Goal: Task Accomplishment & Management: Manage account settings

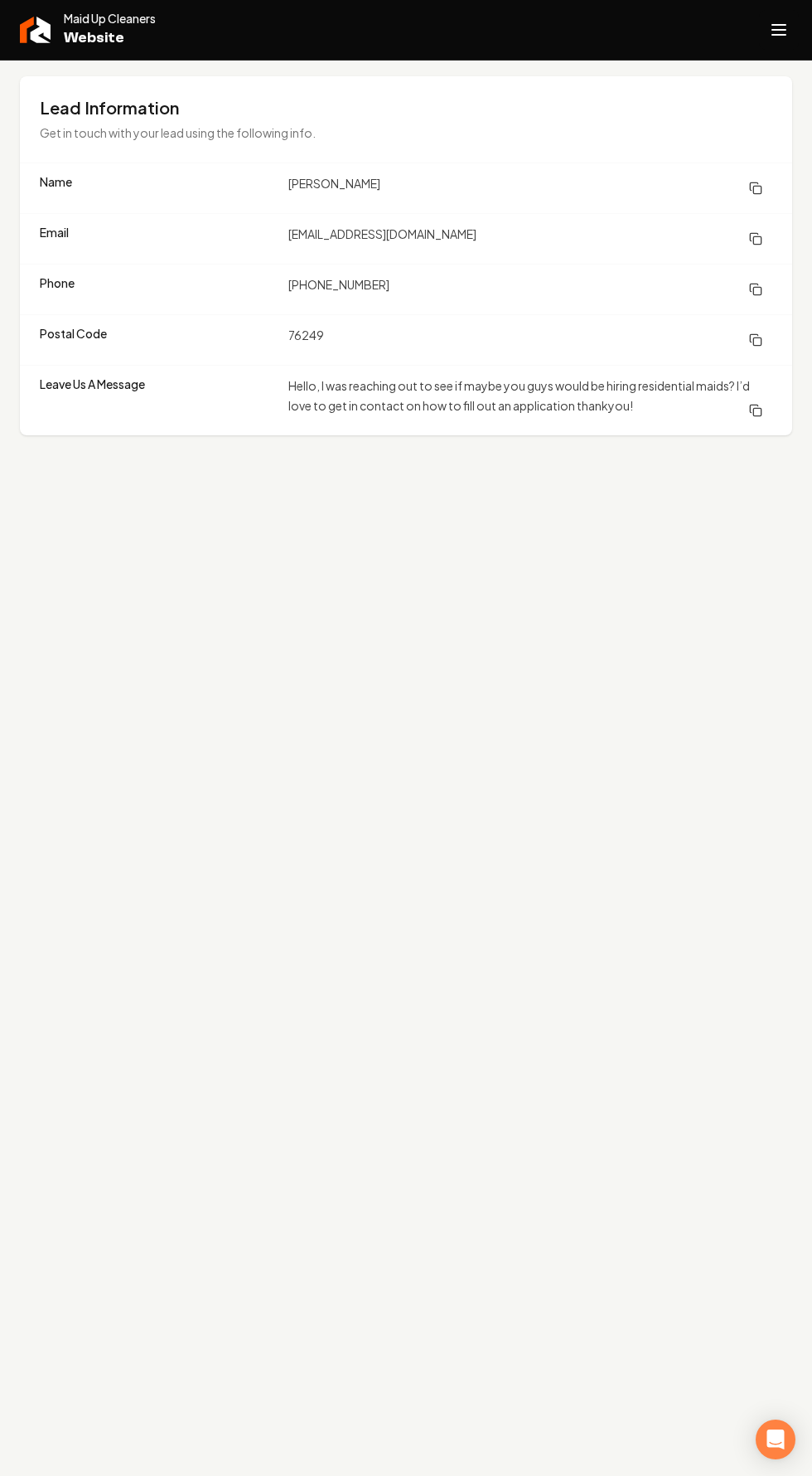
click at [778, 25] on line "Open navigation menu" at bounding box center [779, 25] width 14 height 0
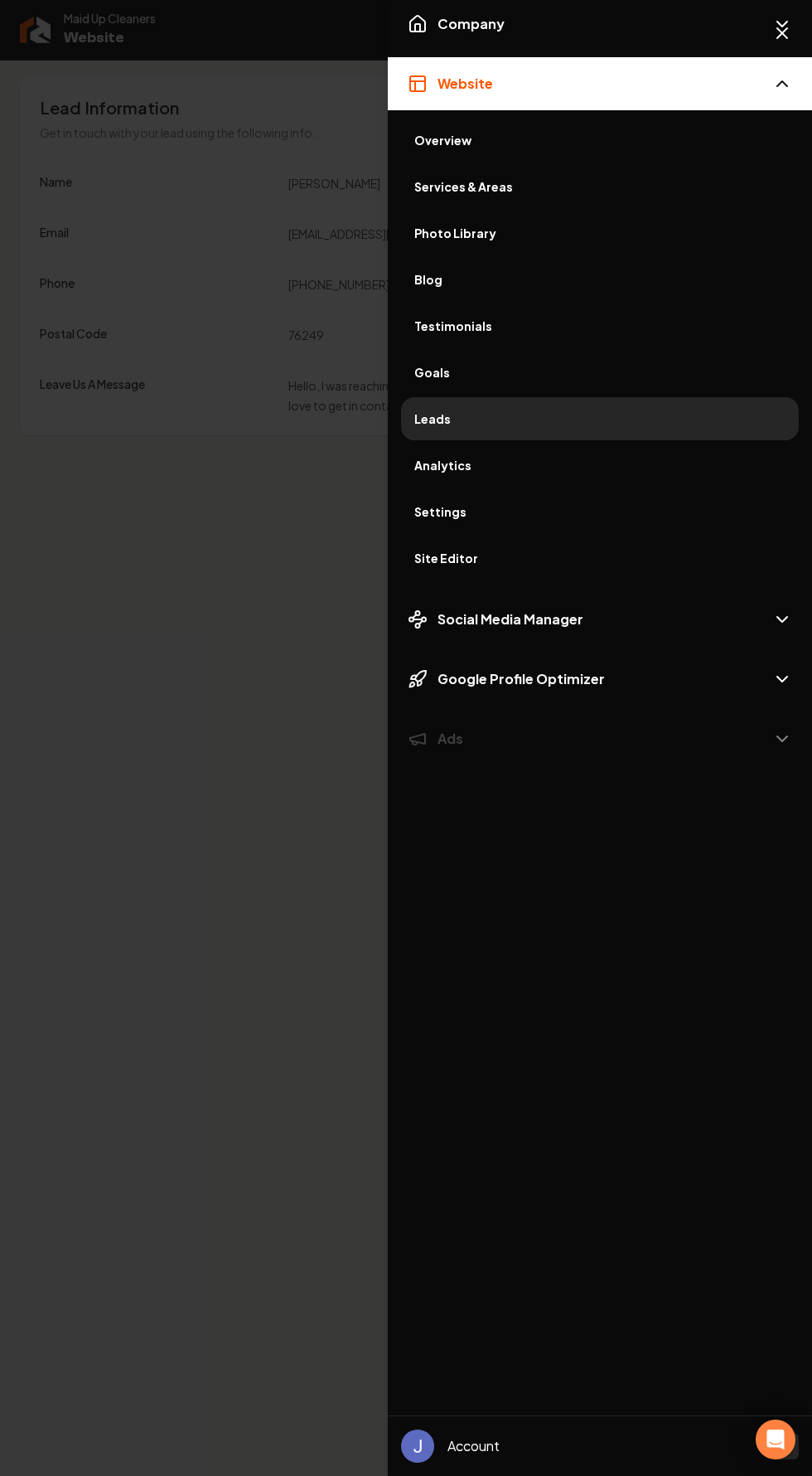
click at [435, 411] on span "Leads" at bounding box center [600, 418] width 371 height 17
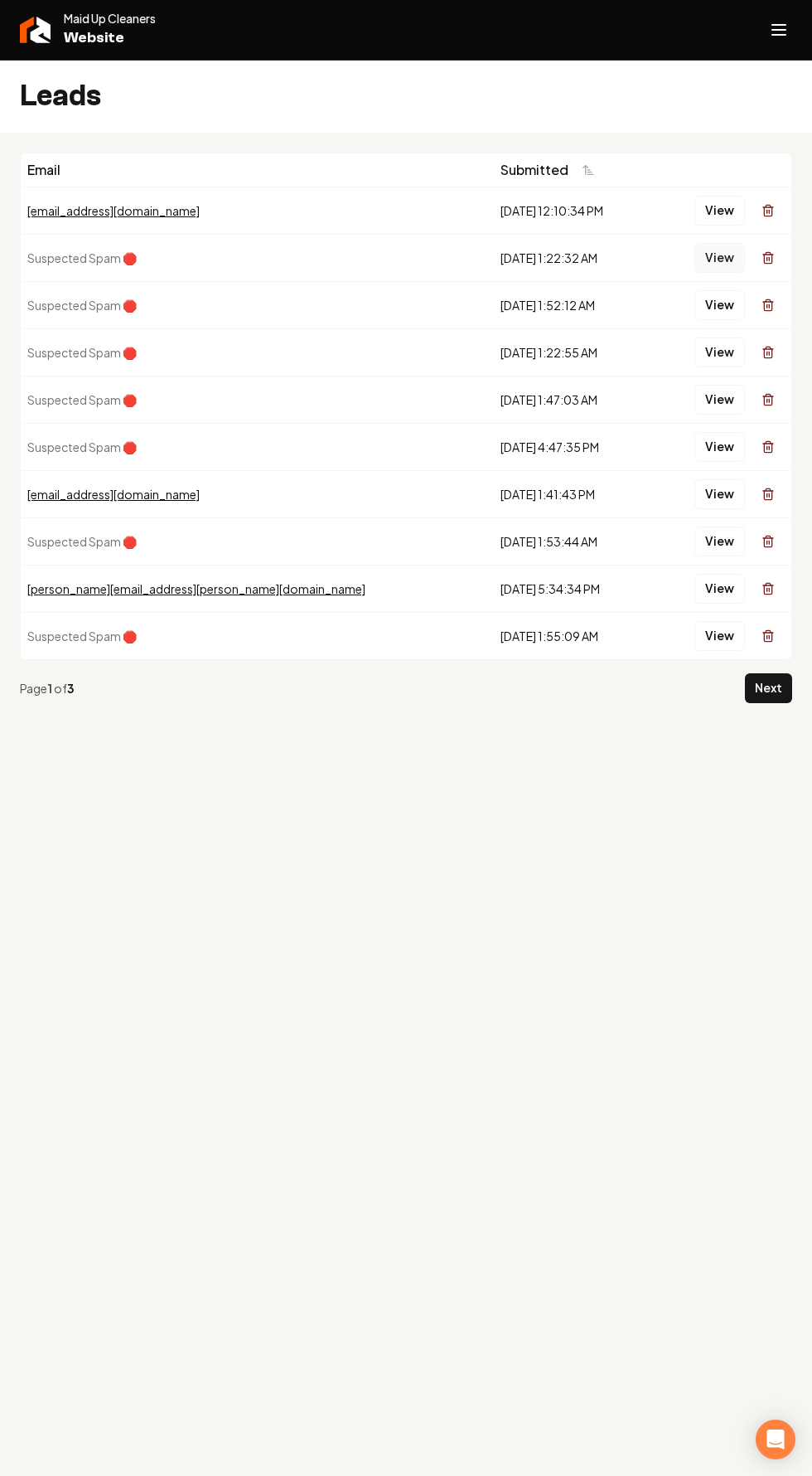
click at [714, 255] on button "View" at bounding box center [720, 257] width 51 height 30
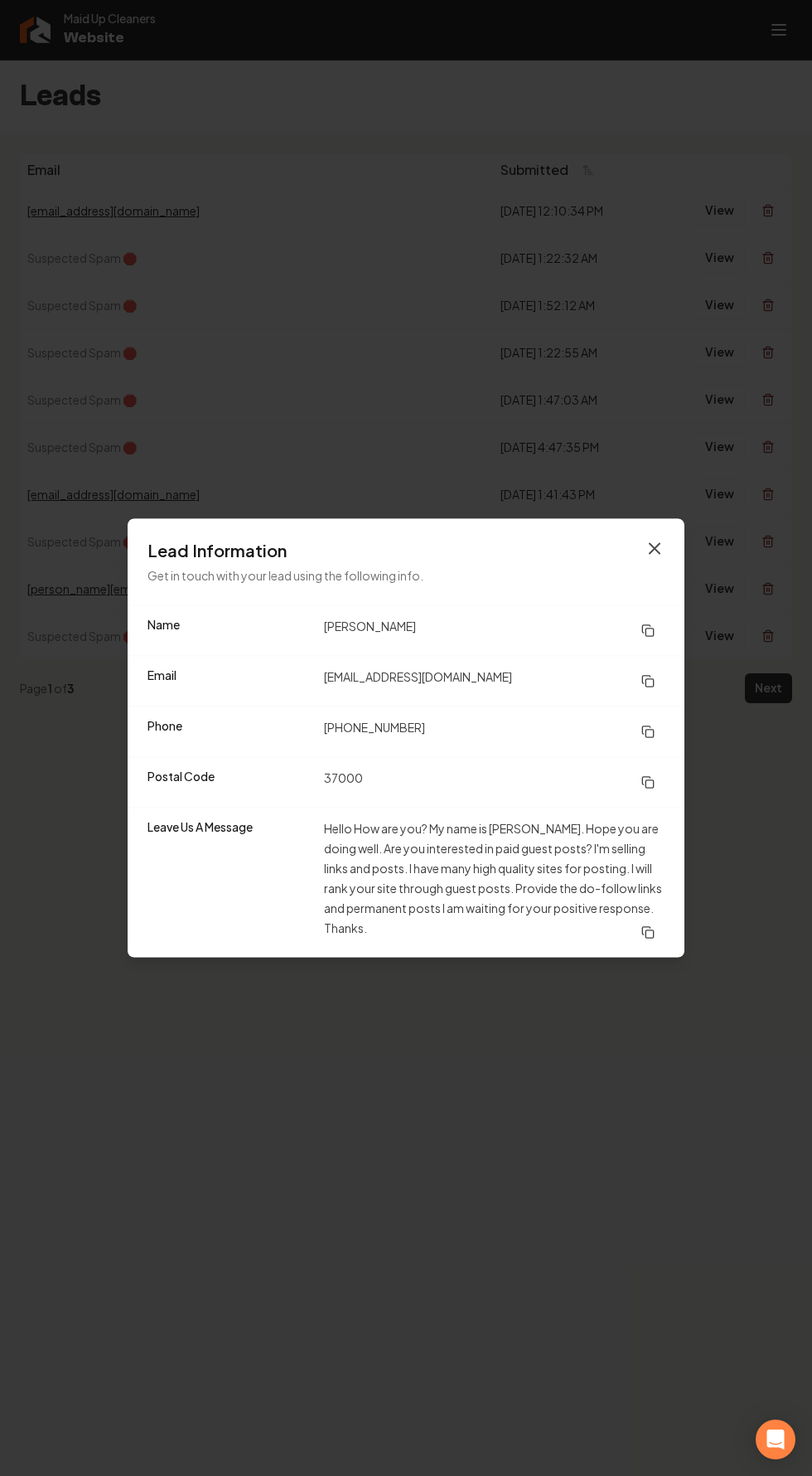
click at [654, 550] on icon "button" at bounding box center [655, 549] width 10 height 10
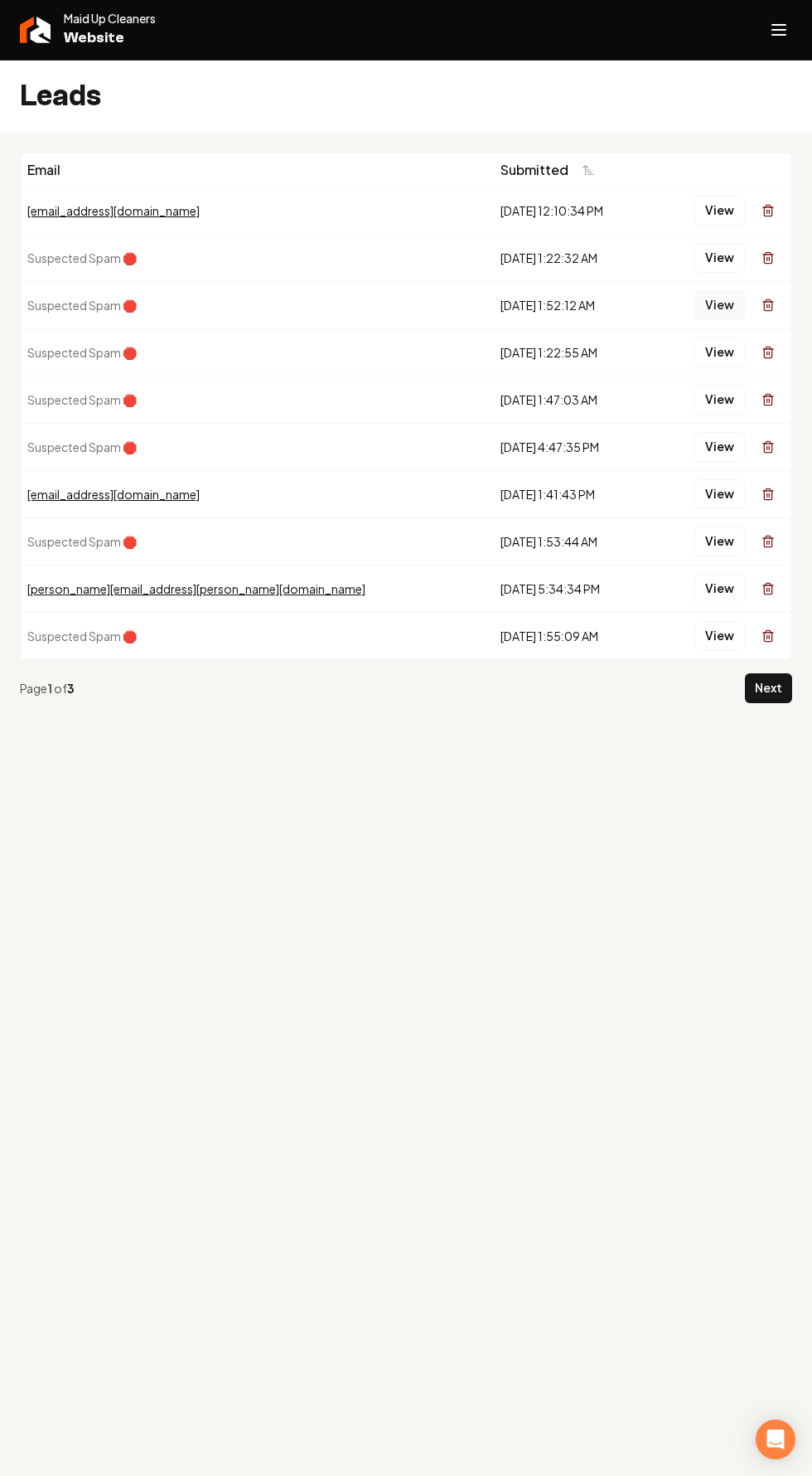
click at [720, 303] on button "View" at bounding box center [720, 305] width 51 height 30
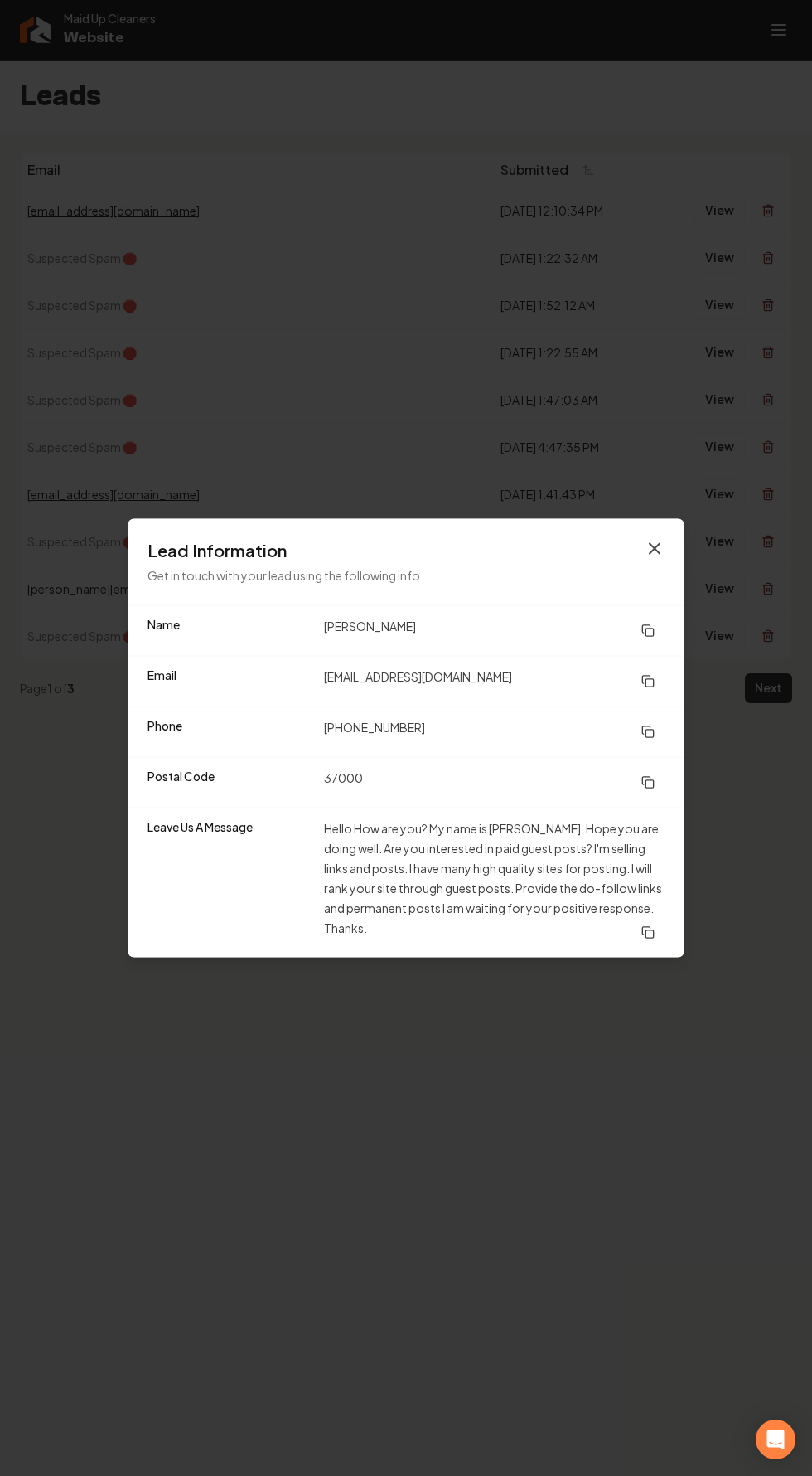
click at [654, 549] on icon "button" at bounding box center [655, 549] width 10 height 10
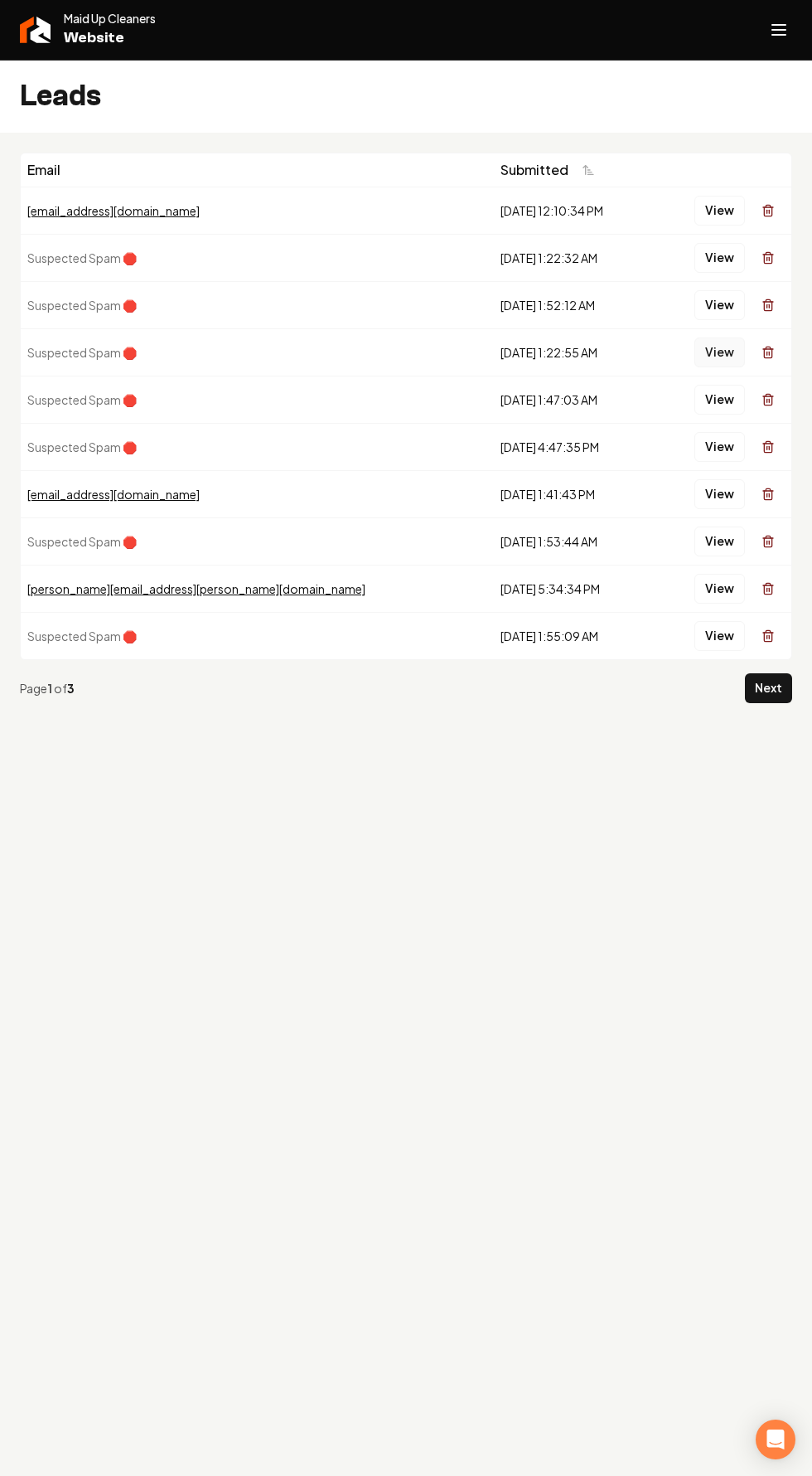
click at [721, 351] on button "View" at bounding box center [720, 352] width 51 height 30
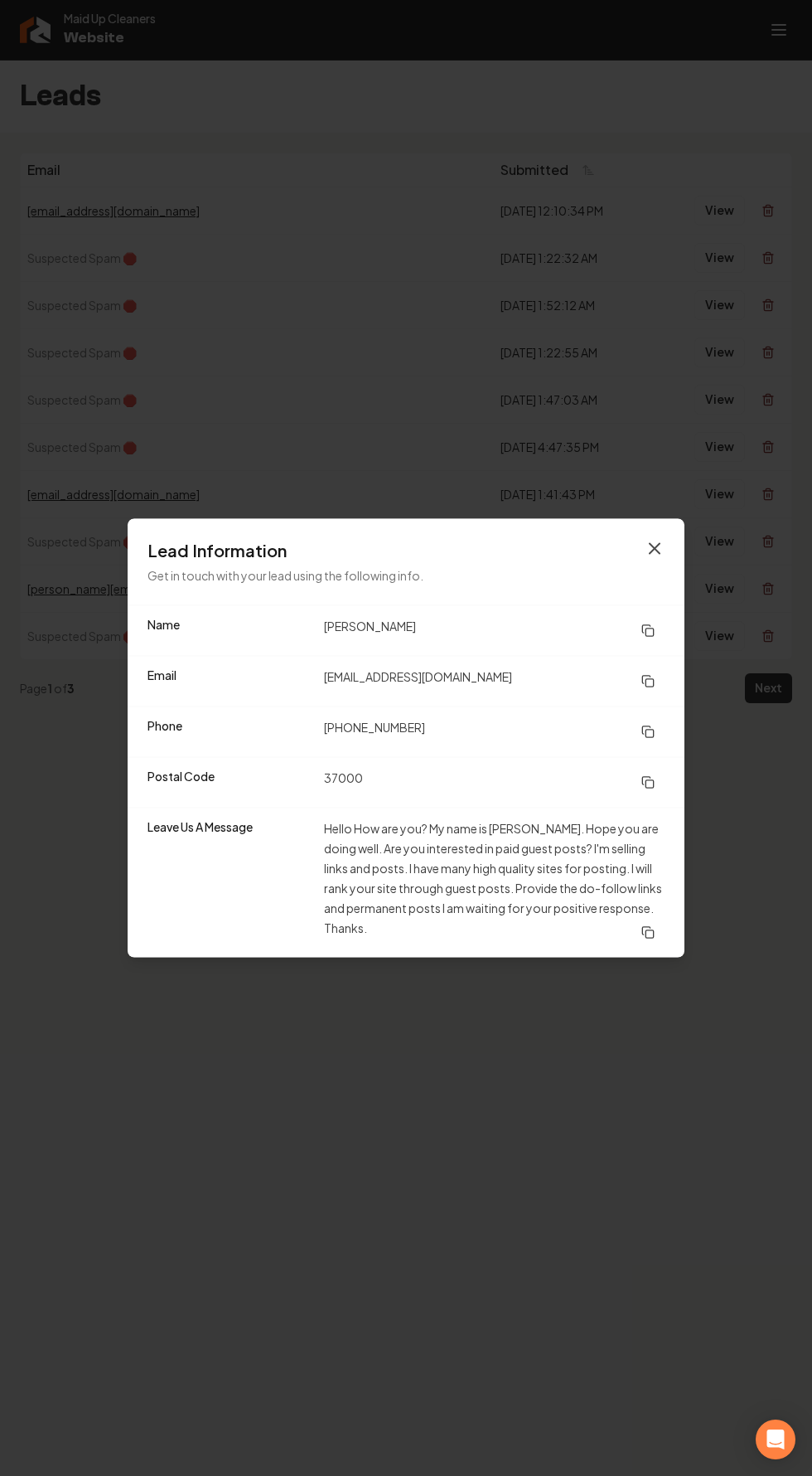
click at [654, 549] on icon "button" at bounding box center [655, 549] width 10 height 10
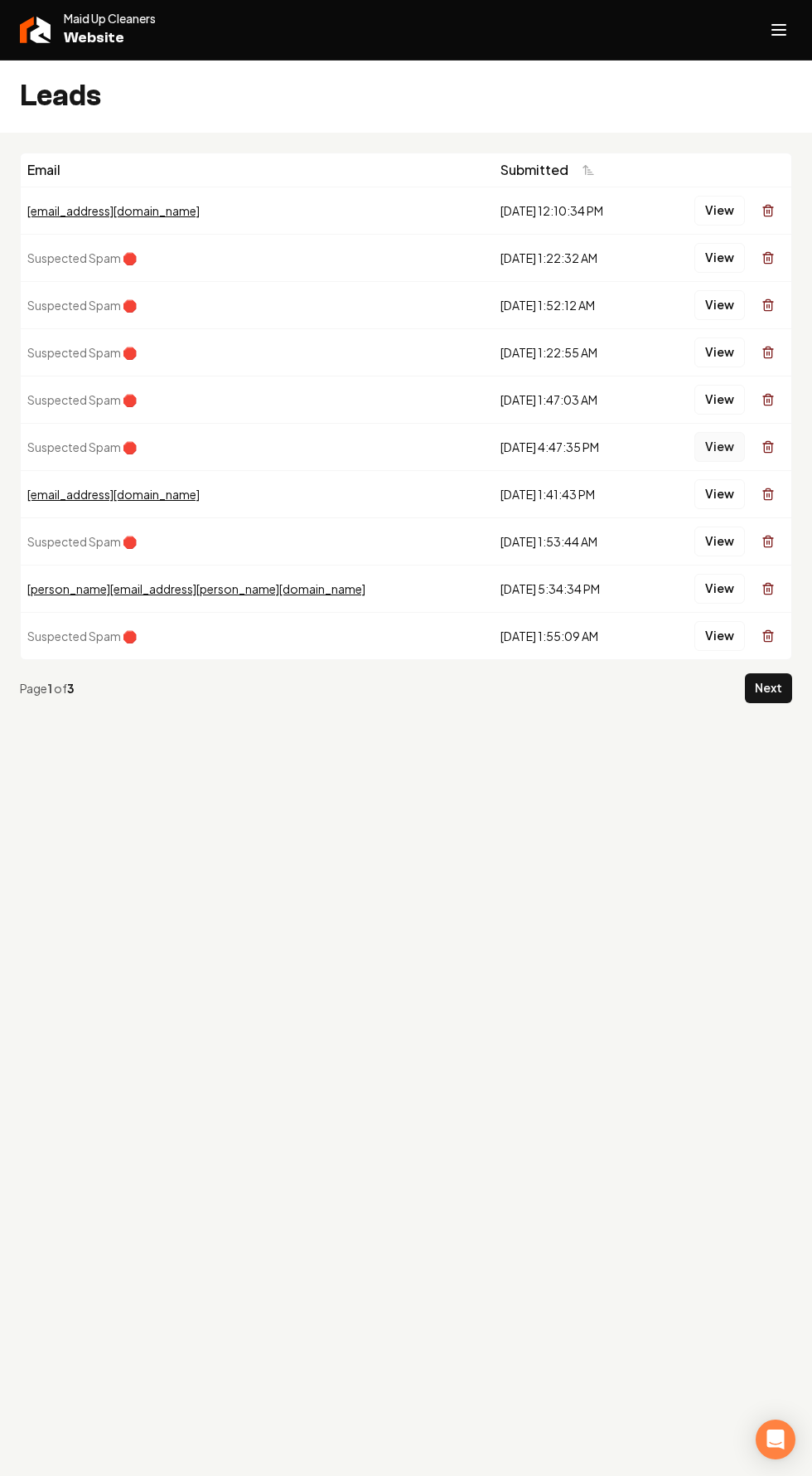
click at [721, 447] on button "View" at bounding box center [720, 447] width 51 height 30
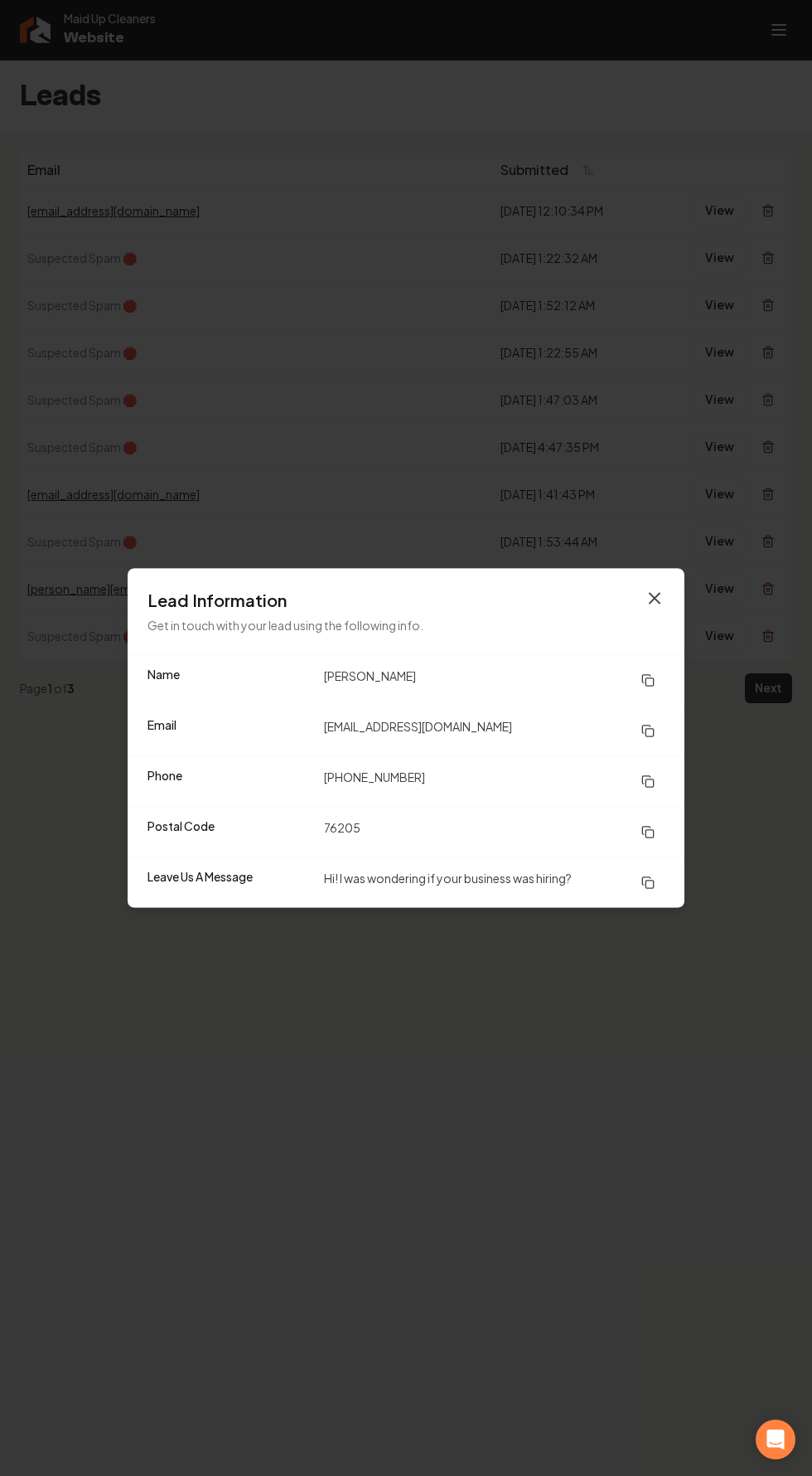
click at [654, 603] on icon "button" at bounding box center [655, 599] width 19 height 19
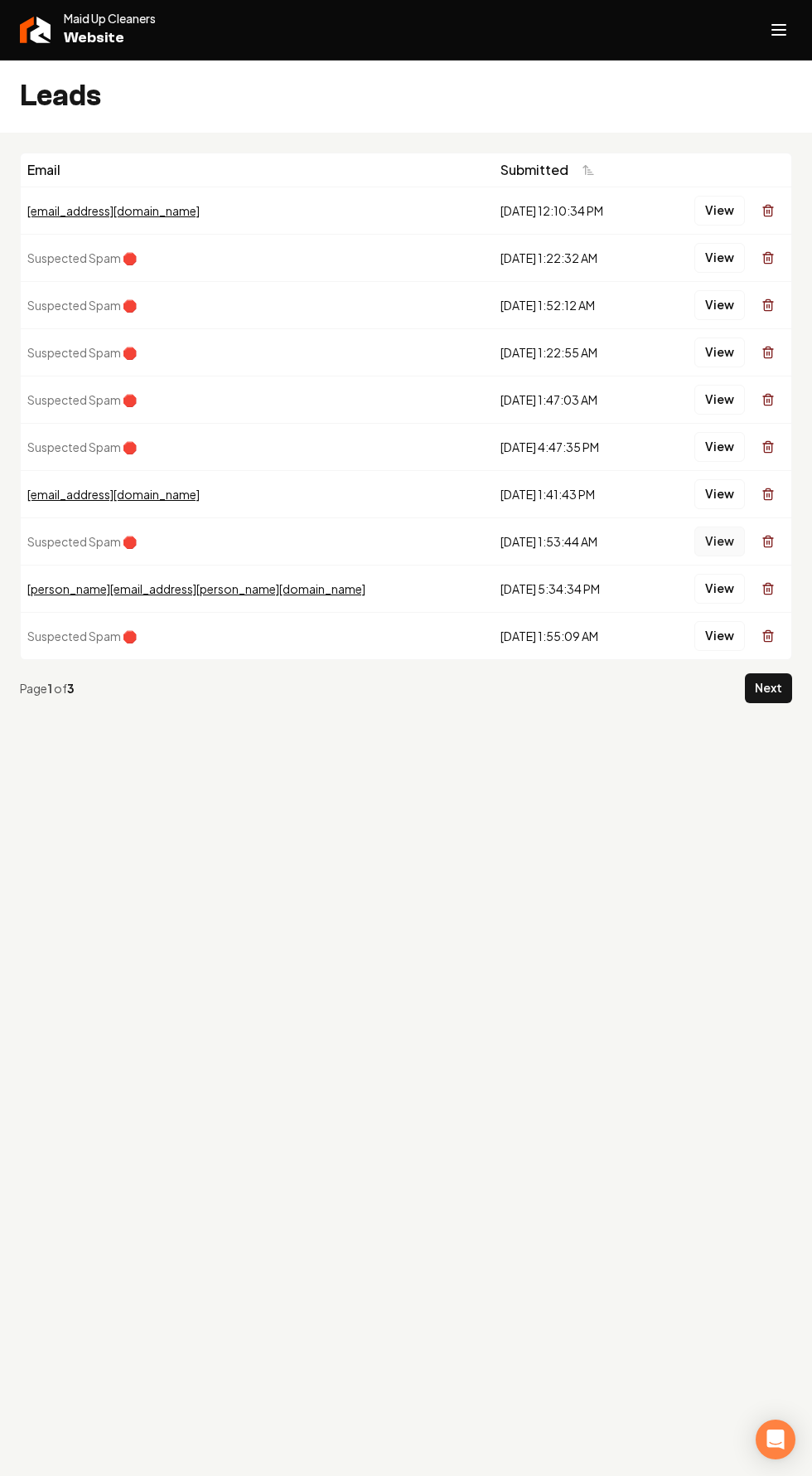
click at [715, 545] on button "View" at bounding box center [720, 541] width 51 height 30
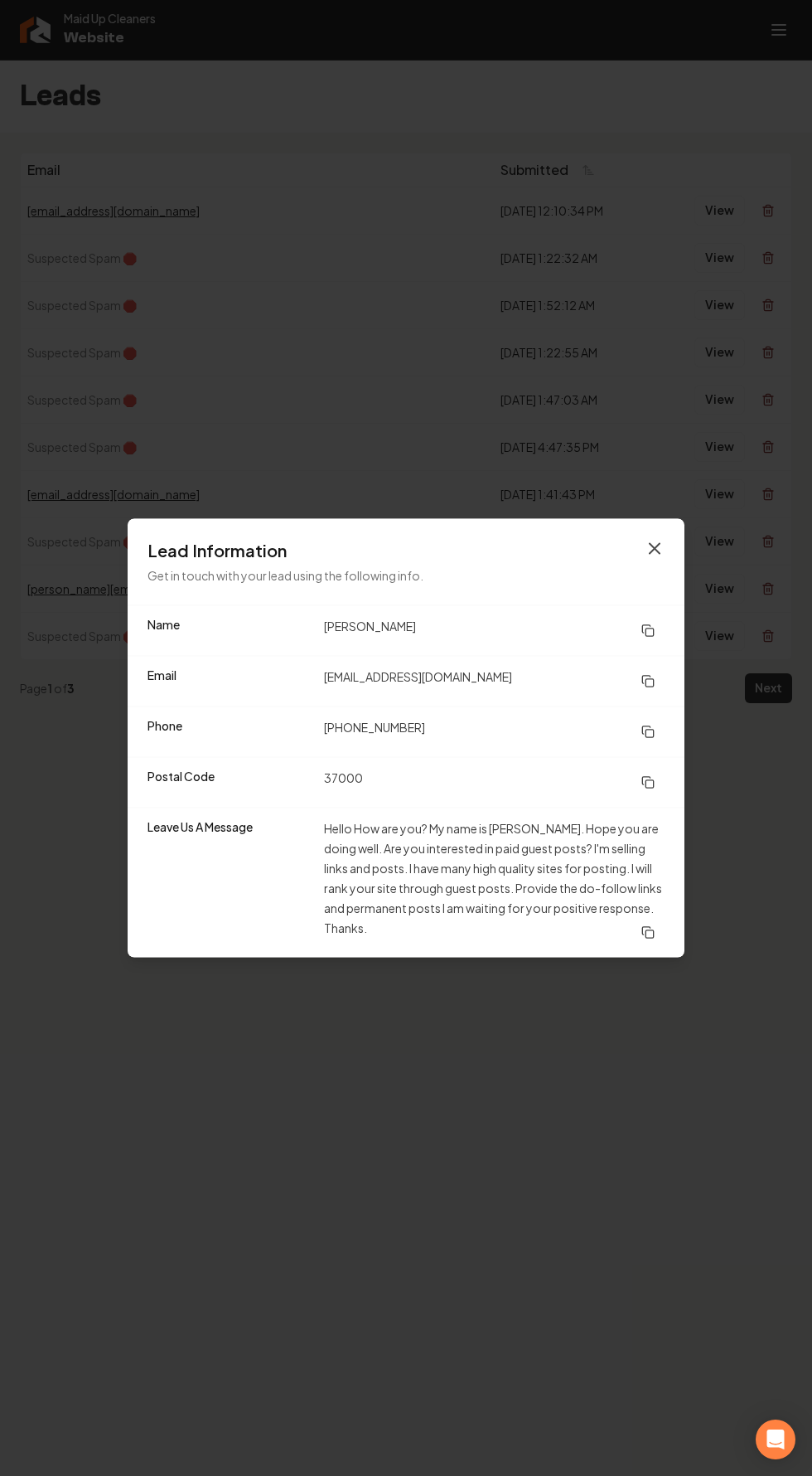
click at [654, 549] on icon "button" at bounding box center [655, 549] width 10 height 10
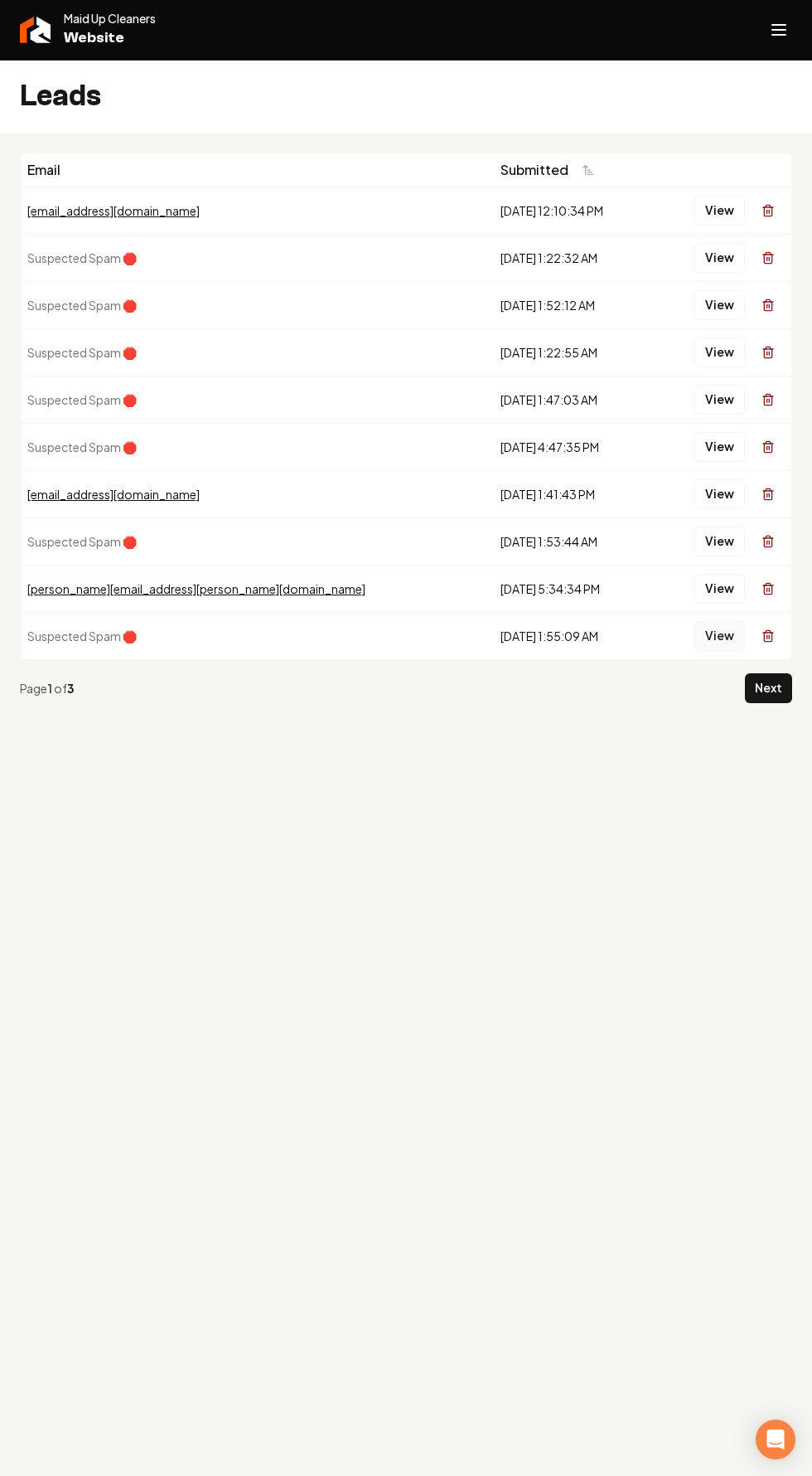
click at [715, 638] on button "View" at bounding box center [720, 635] width 51 height 30
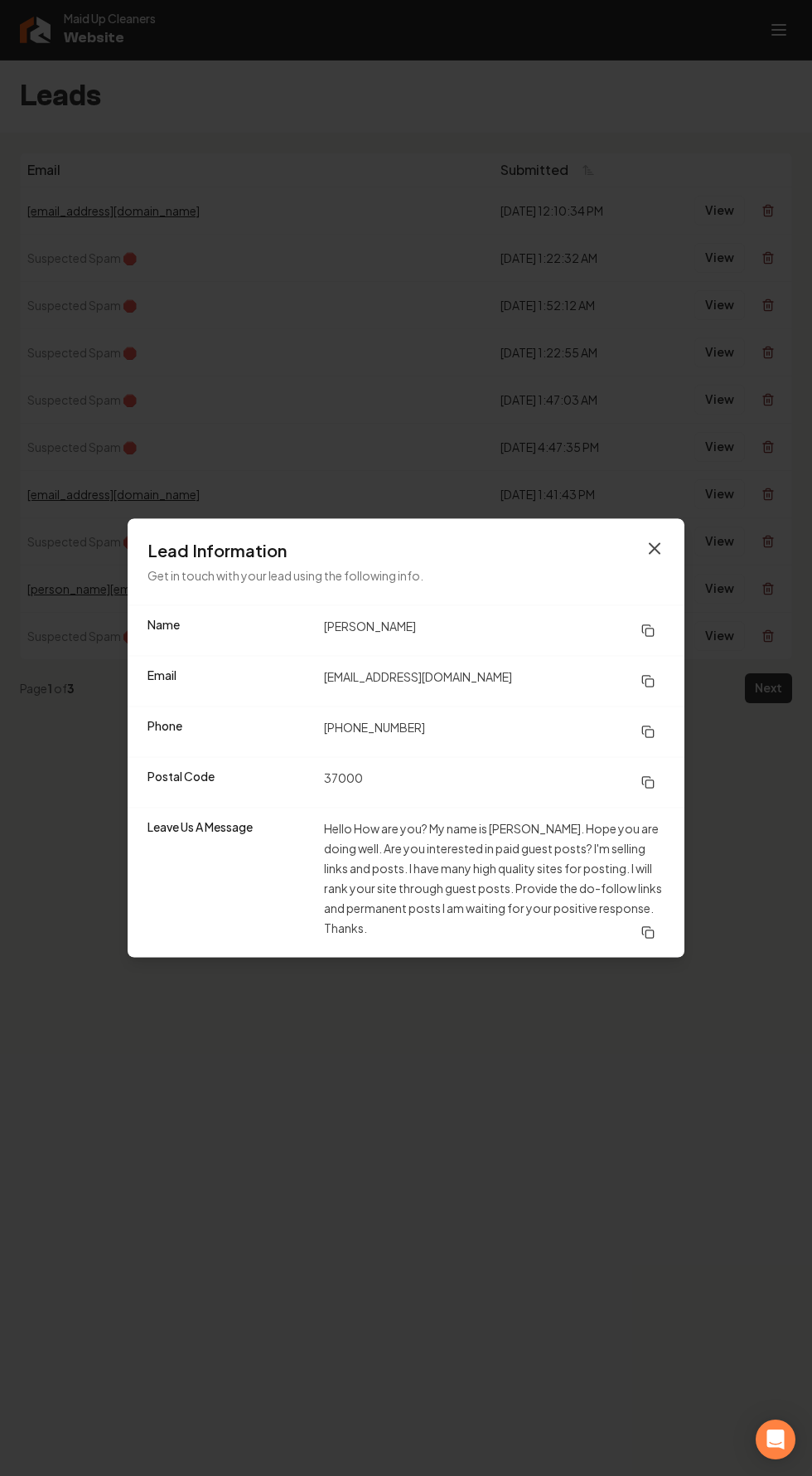
click at [654, 549] on icon "button" at bounding box center [655, 549] width 10 height 10
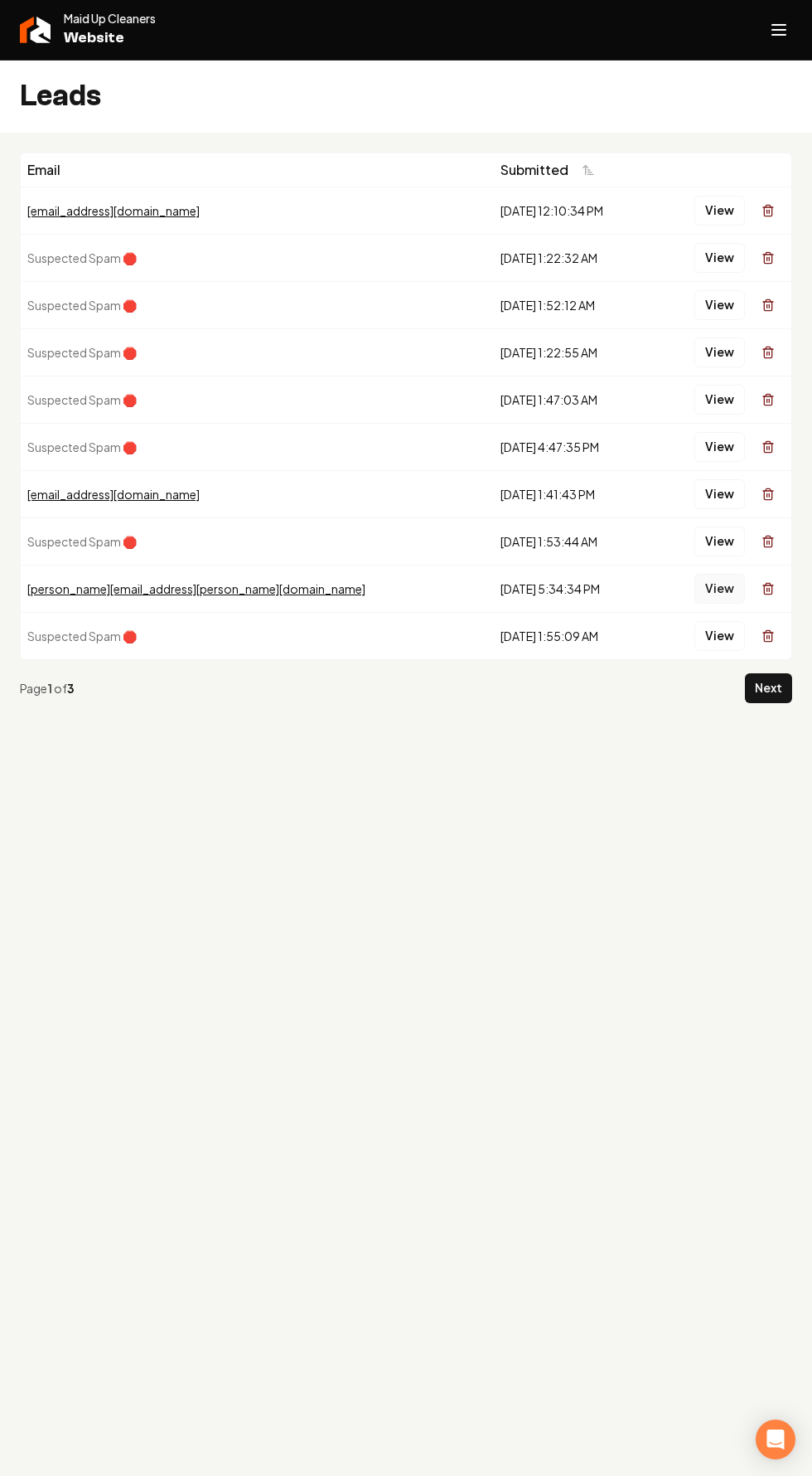
click at [720, 591] on button "View" at bounding box center [720, 589] width 51 height 30
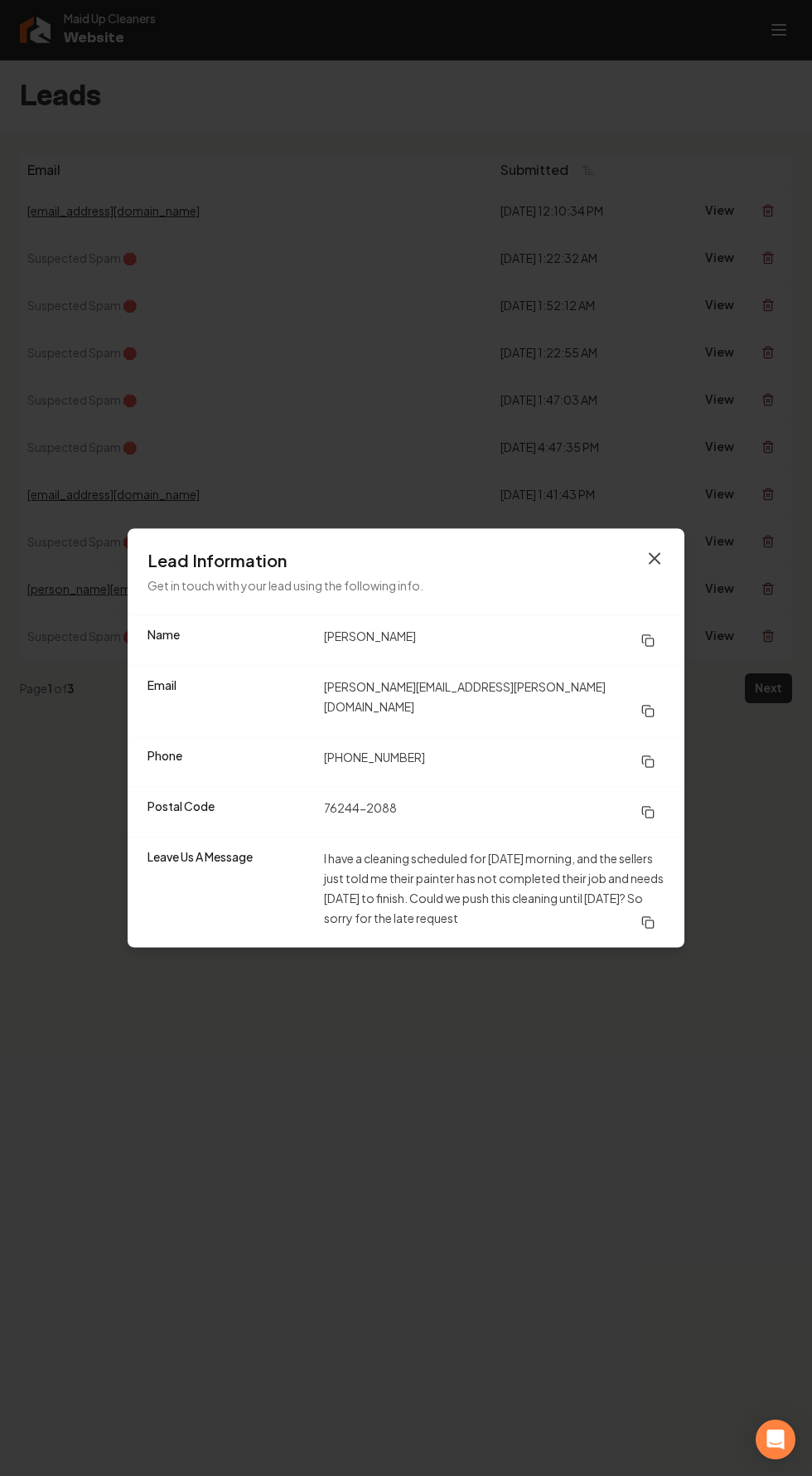
click at [662, 569] on icon "button" at bounding box center [655, 559] width 19 height 19
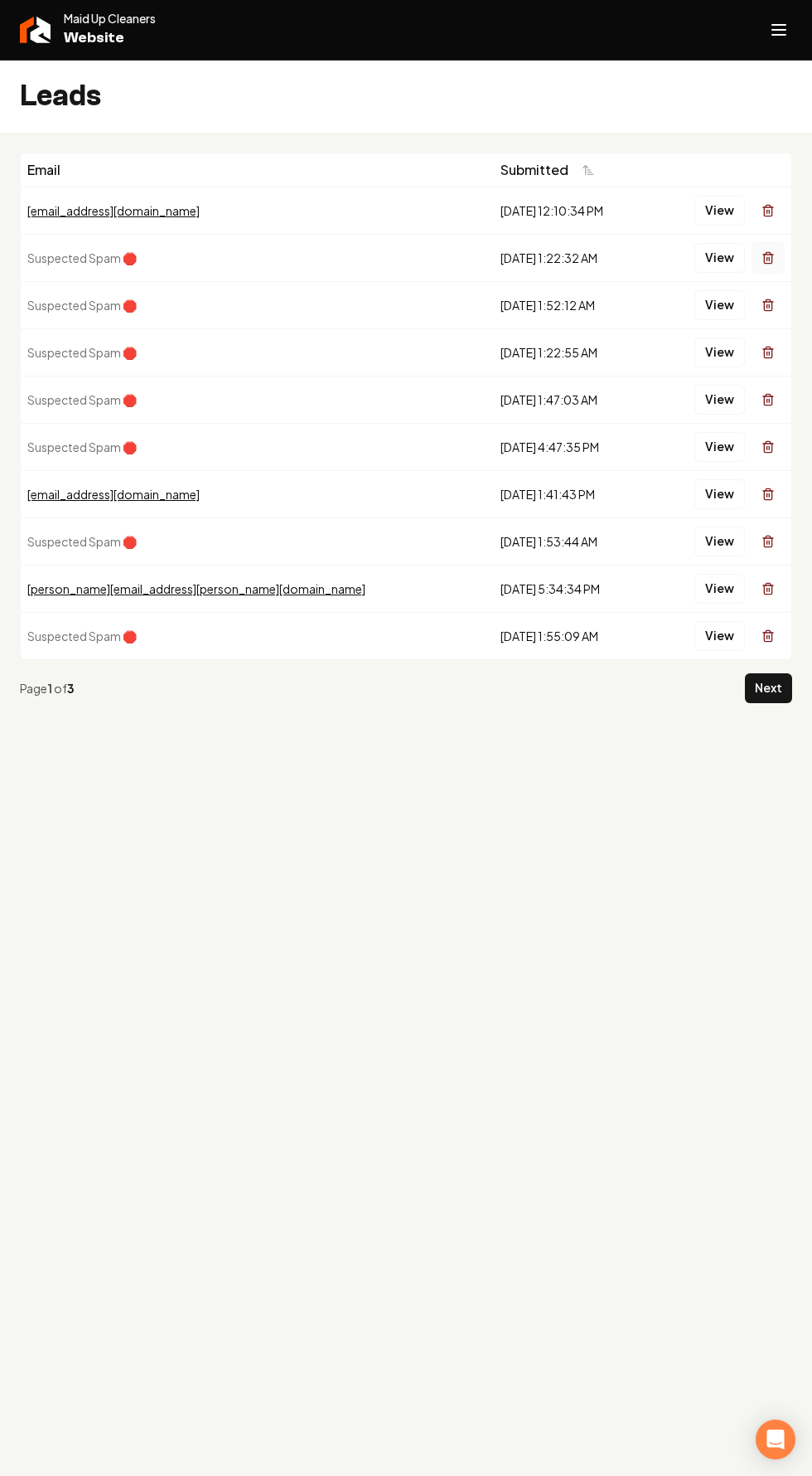
click at [768, 257] on icon "Main content area" at bounding box center [768, 258] width 14 height 14
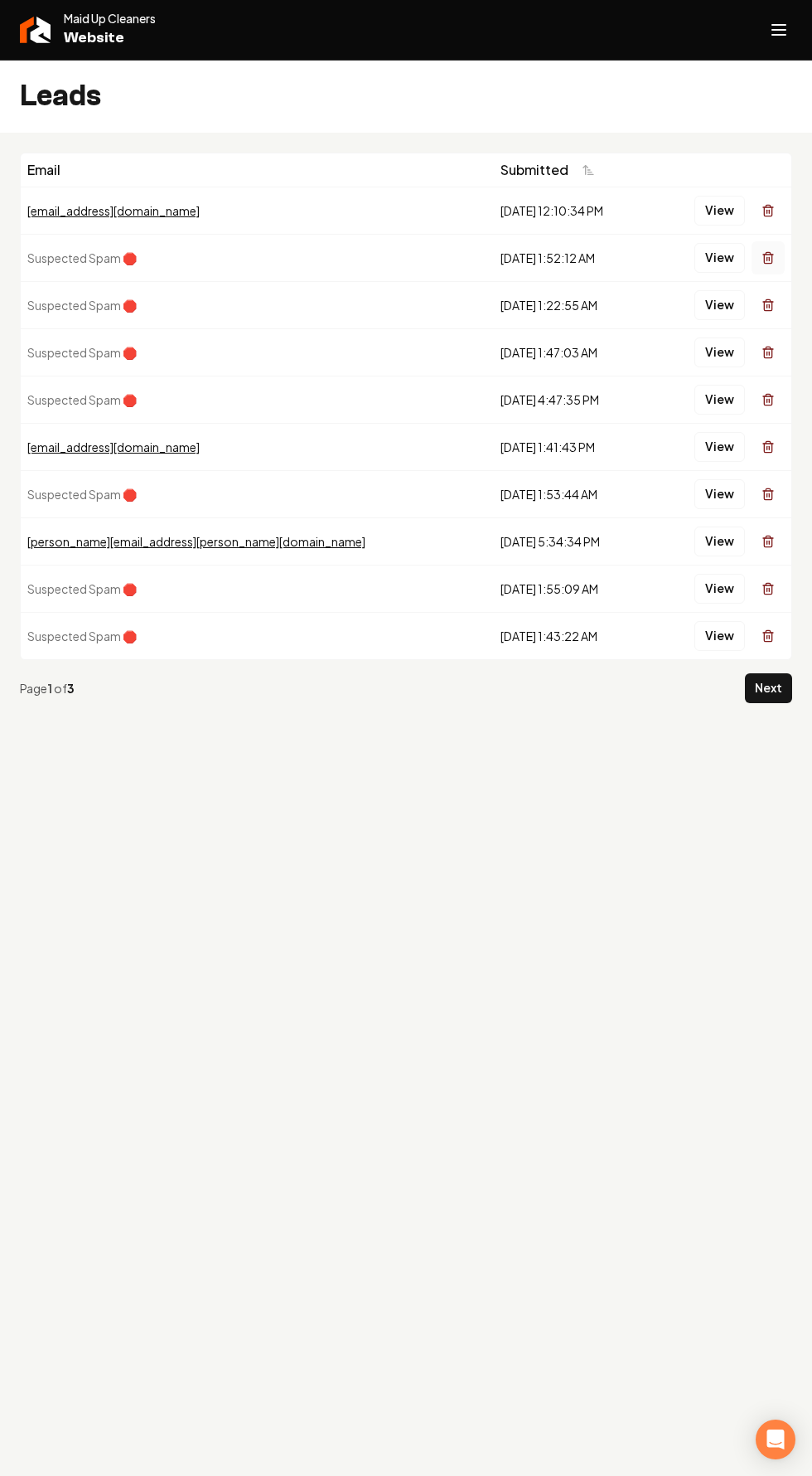
click at [768, 257] on icon "Main content area" at bounding box center [768, 258] width 14 height 14
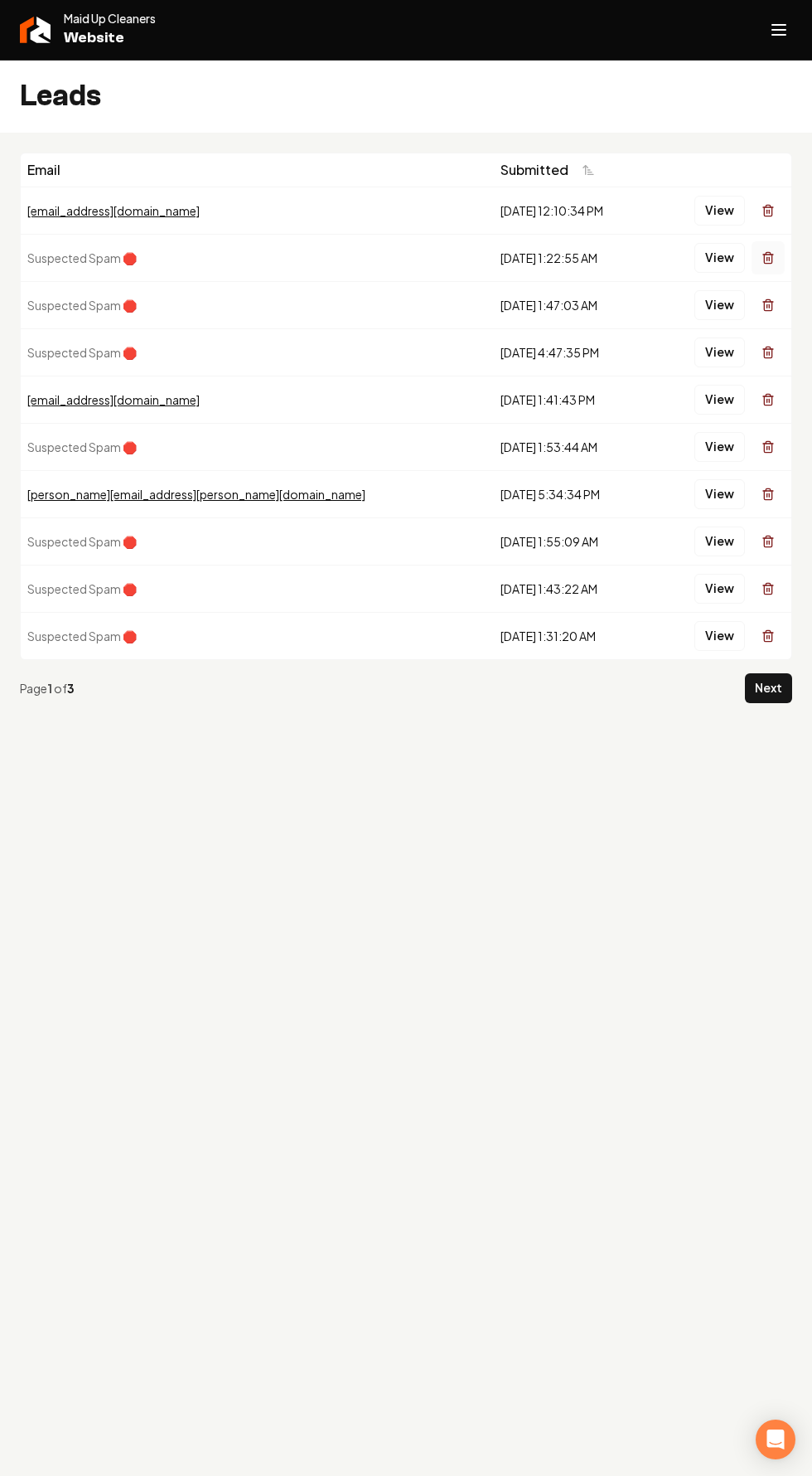
click at [768, 257] on icon "Main content area" at bounding box center [768, 258] width 14 height 14
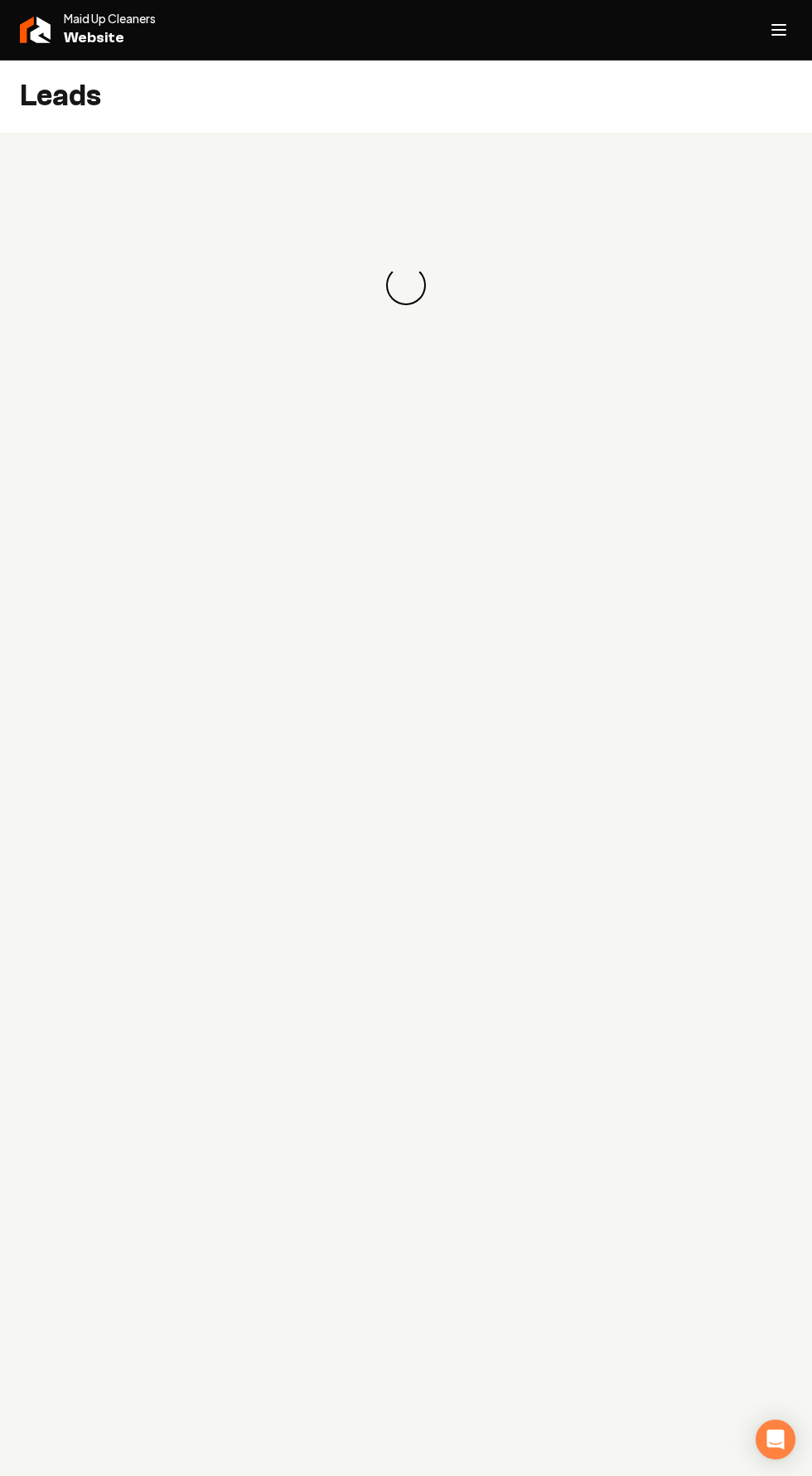
click at [768, 276] on div "Loading... Loading..." at bounding box center [405, 285] width 772 height 265
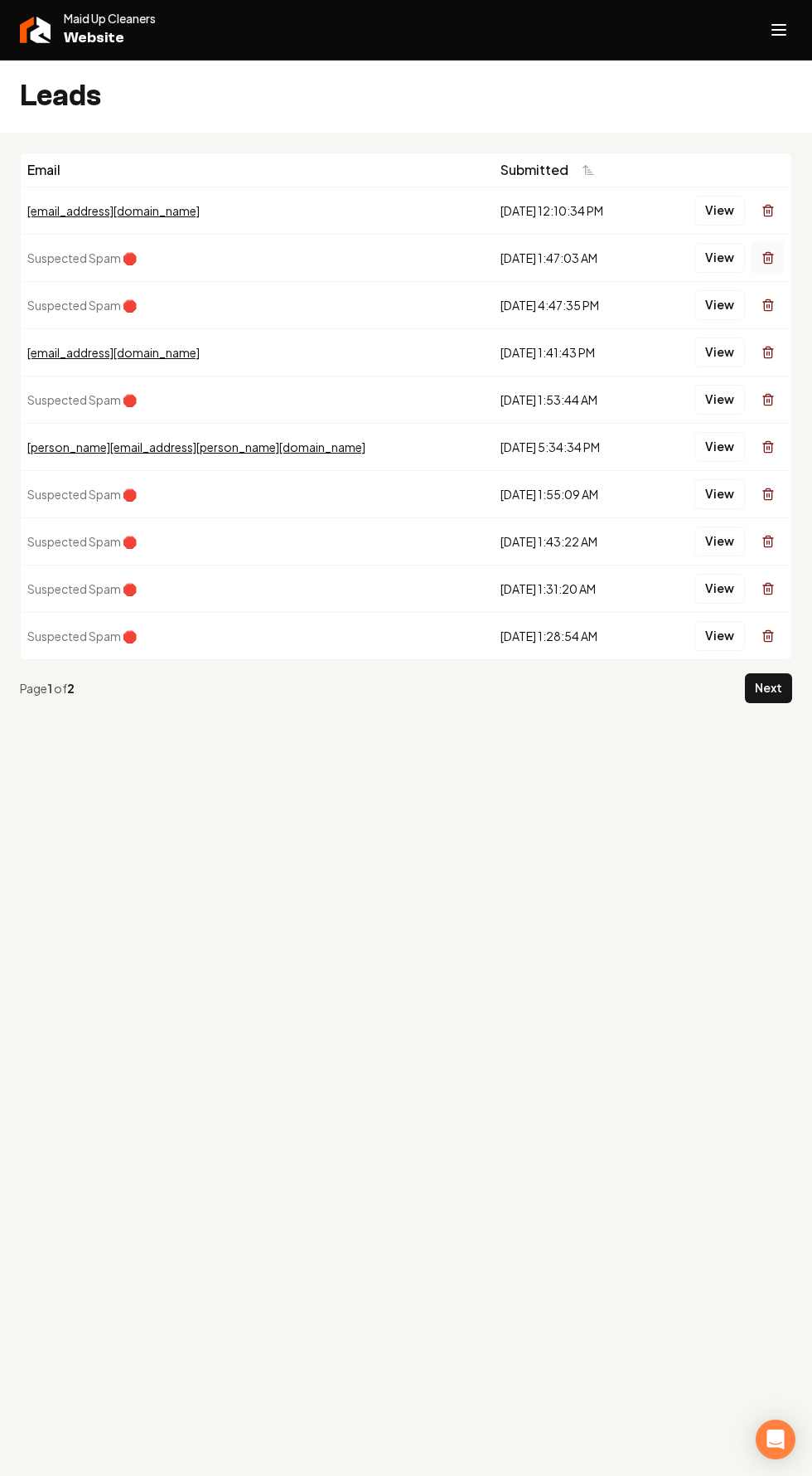
click at [768, 257] on icon "Main content area" at bounding box center [768, 258] width 14 height 14
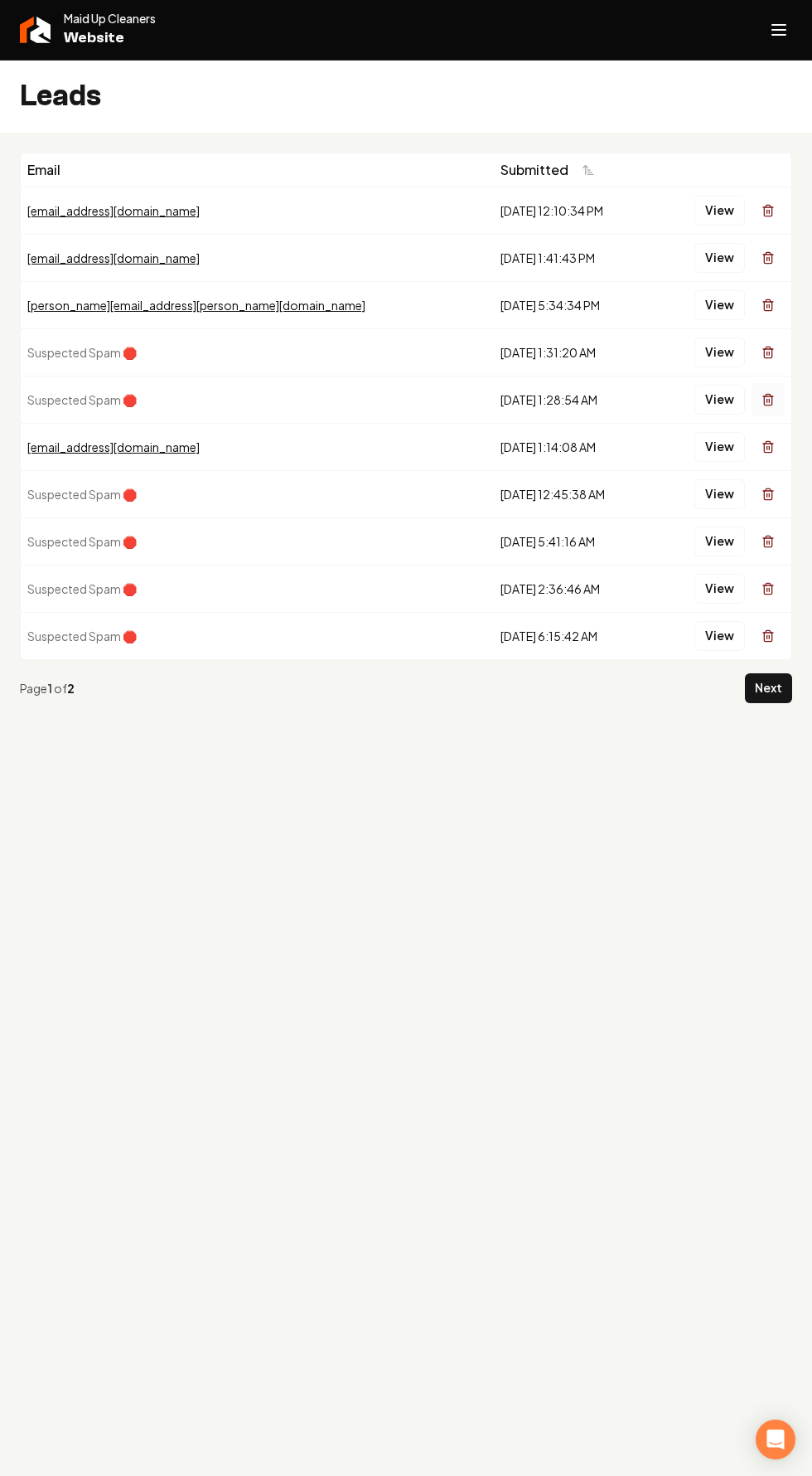
click at [768, 394] on icon "Main content area" at bounding box center [768, 400] width 14 height 14
click at [768, 351] on icon "Main content area" at bounding box center [768, 353] width 14 height 14
click at [768, 399] on icon "Main content area" at bounding box center [768, 400] width 14 height 14
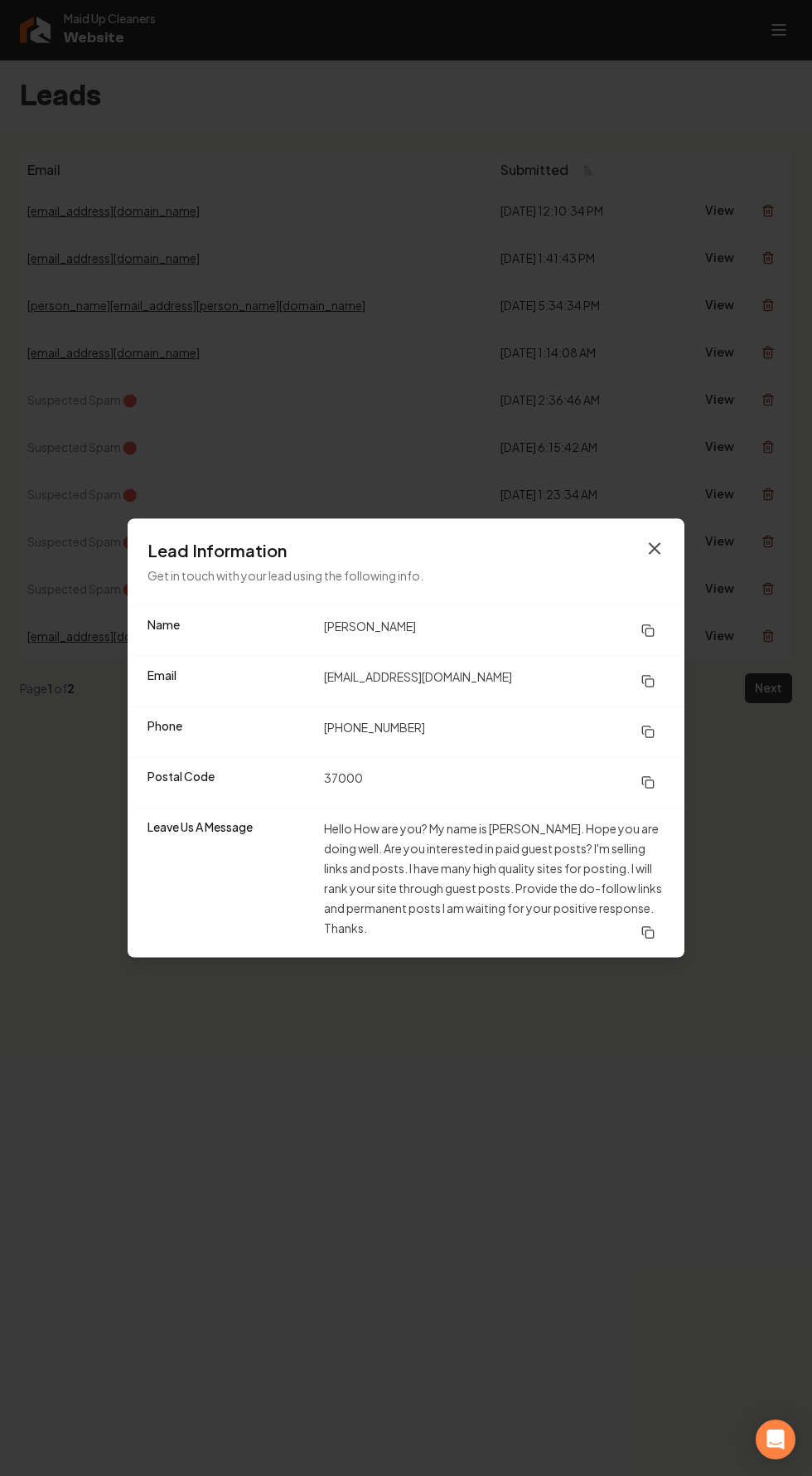
click at [657, 554] on icon "button" at bounding box center [655, 549] width 19 height 19
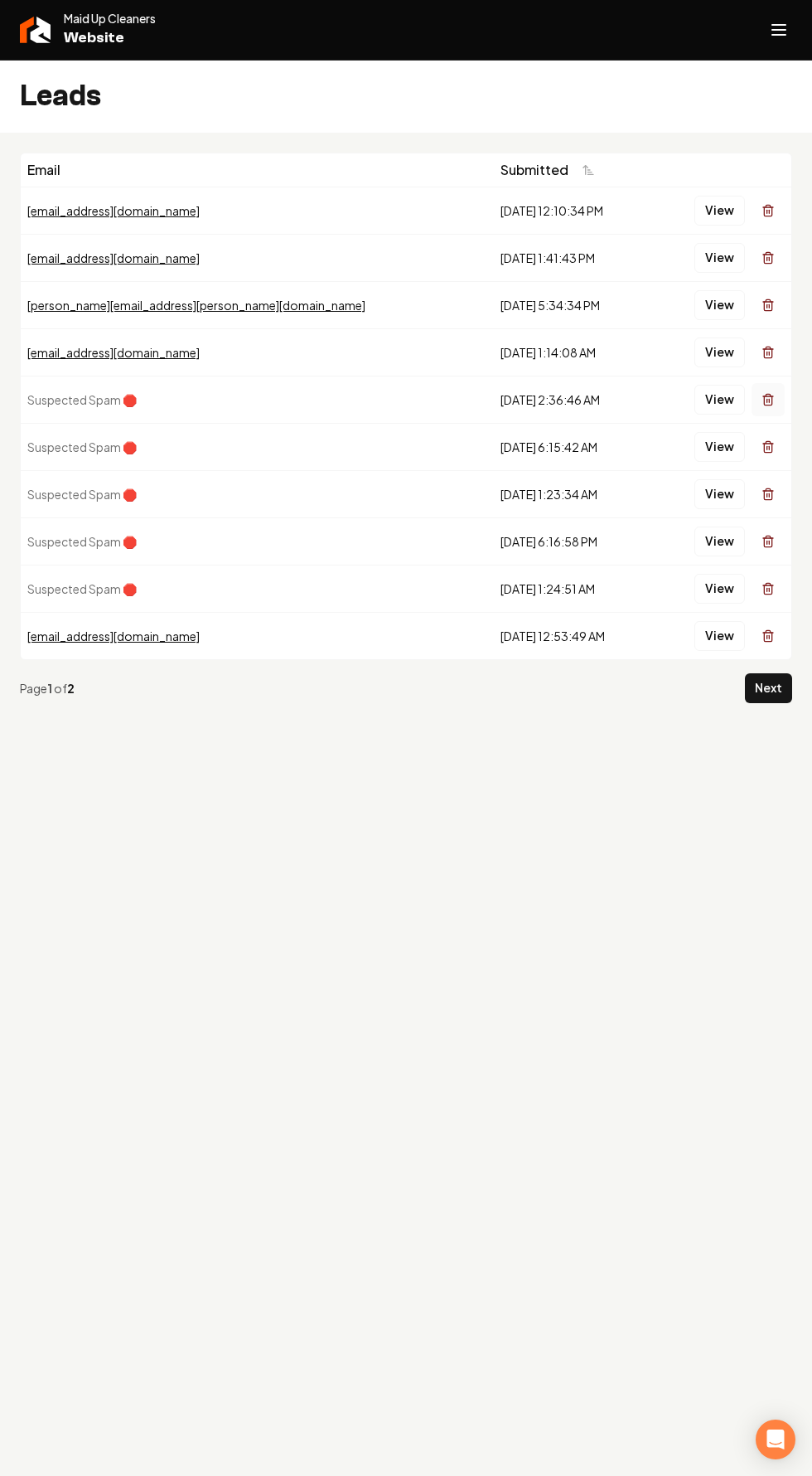
click at [768, 398] on icon "Main content area" at bounding box center [768, 400] width 14 height 14
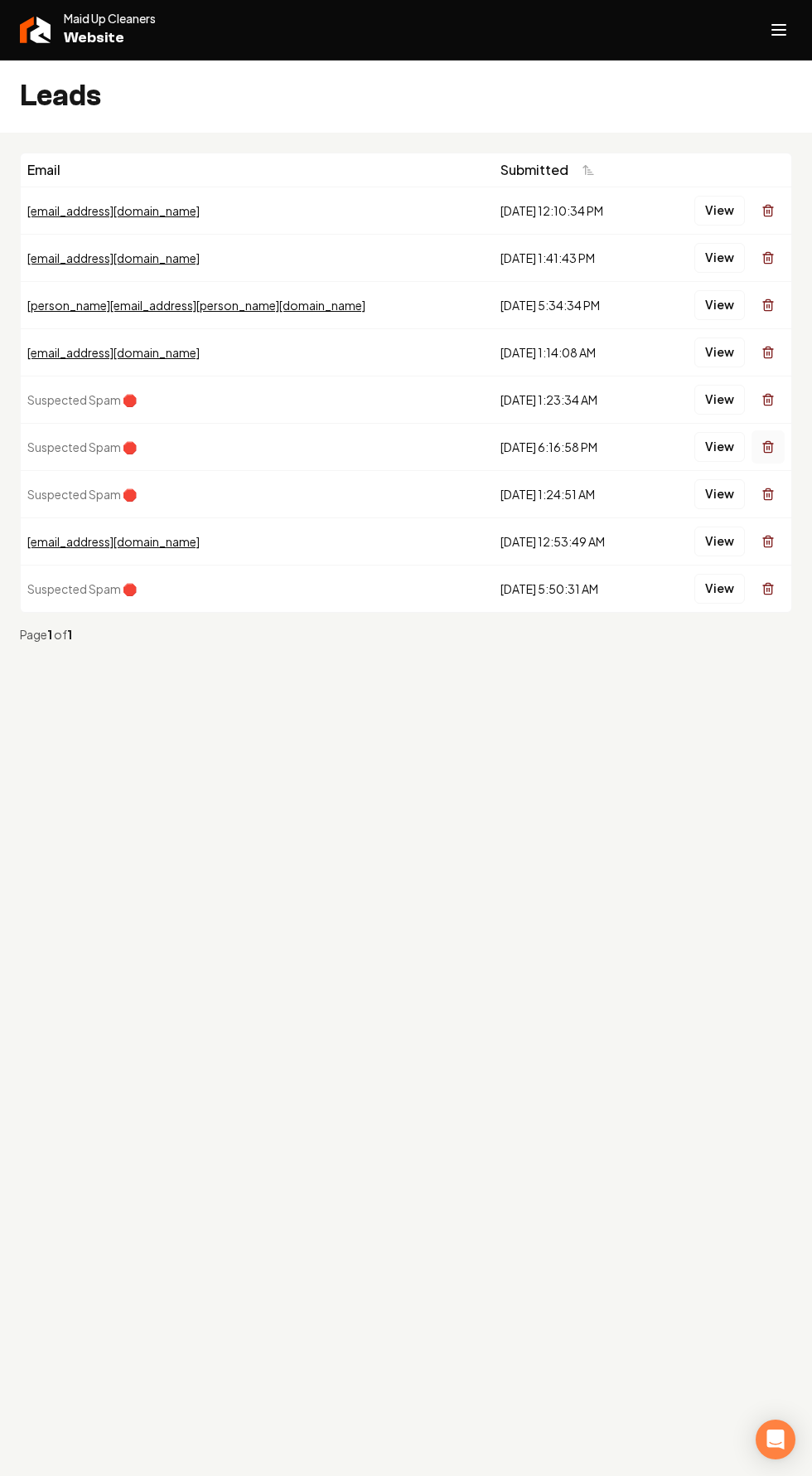
click at [768, 440] on icon "Main content area" at bounding box center [768, 447] width 14 height 14
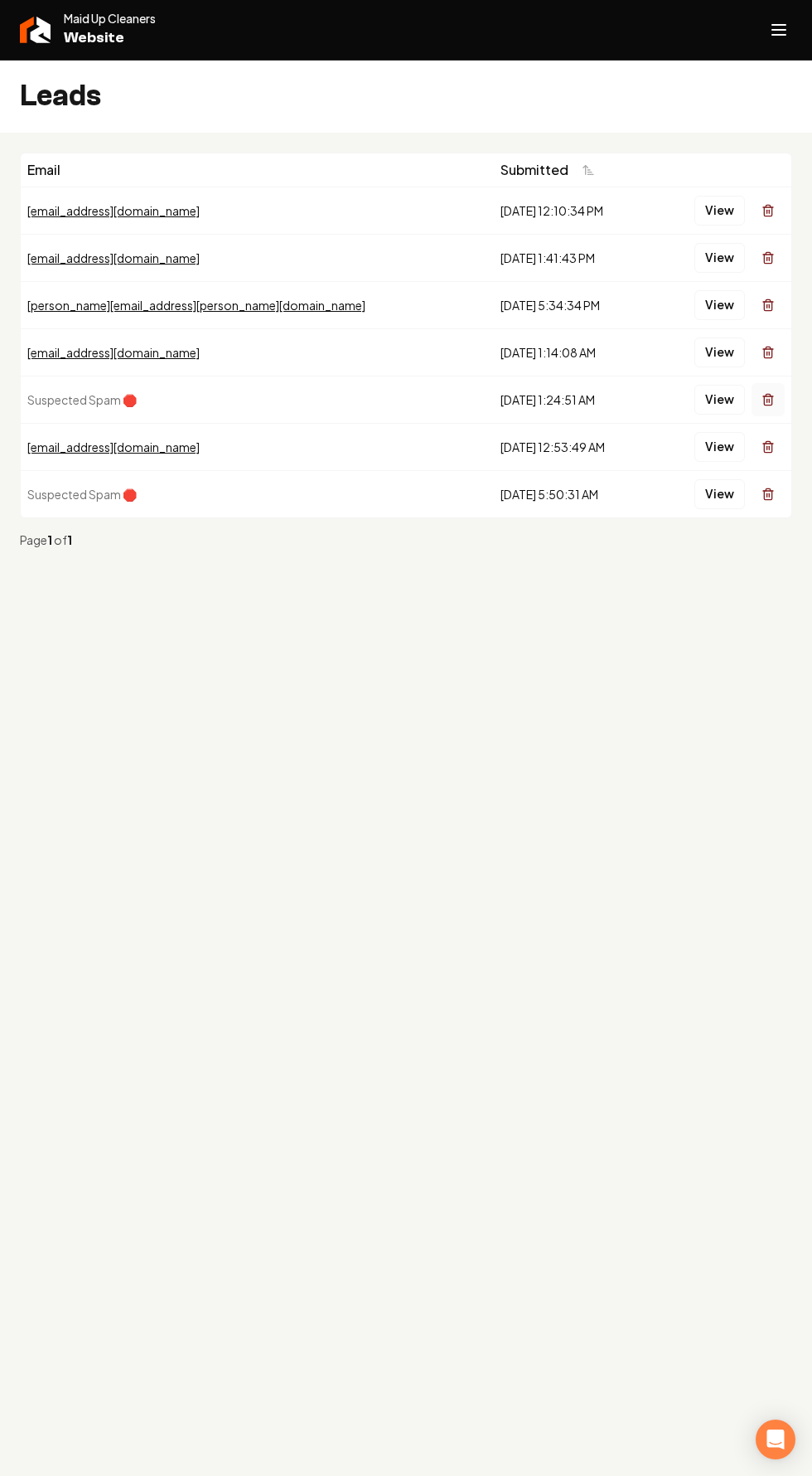
click at [768, 398] on icon "Main content area" at bounding box center [768, 400] width 14 height 14
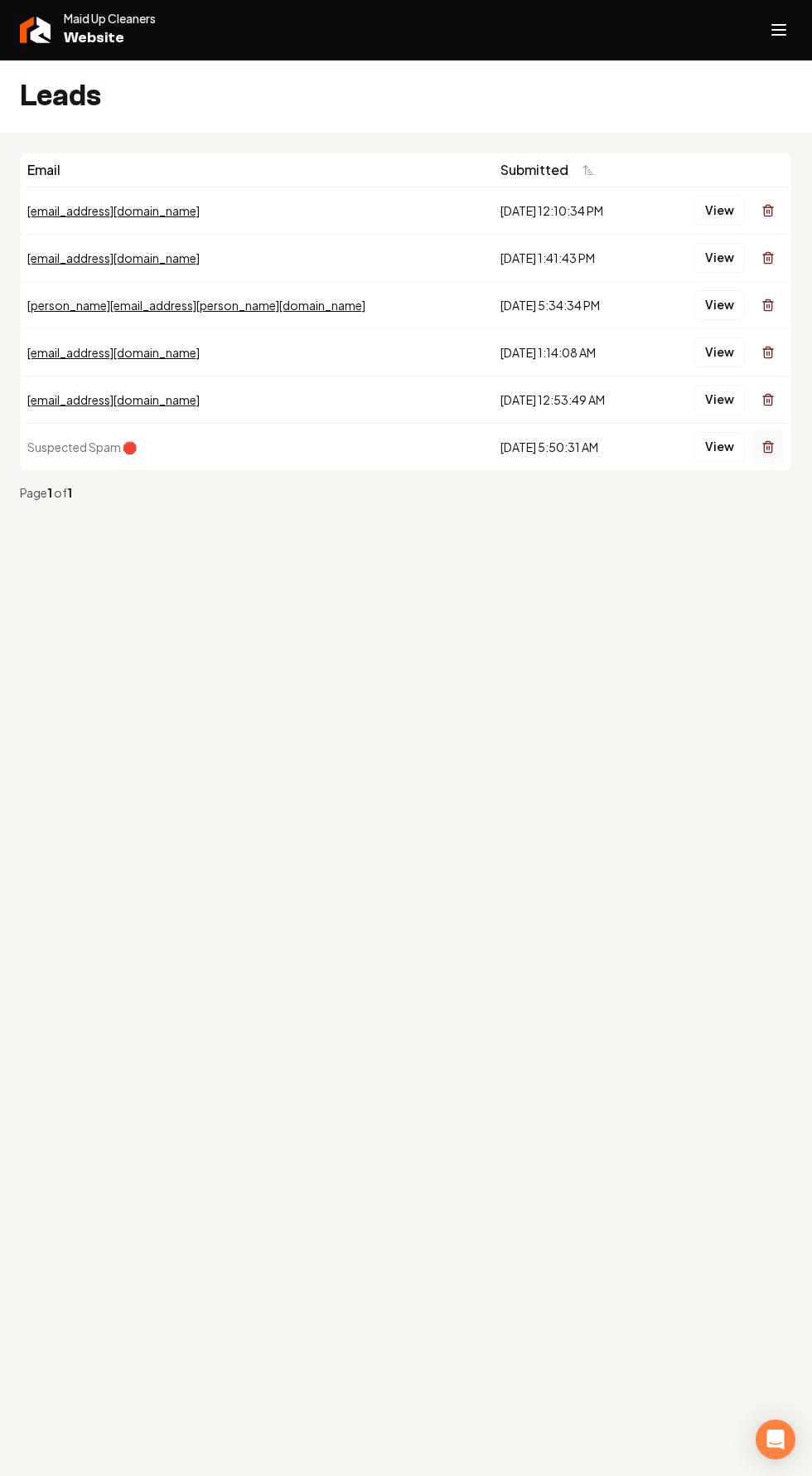
click at [768, 446] on icon "Main content area" at bounding box center [768, 447] width 14 height 14
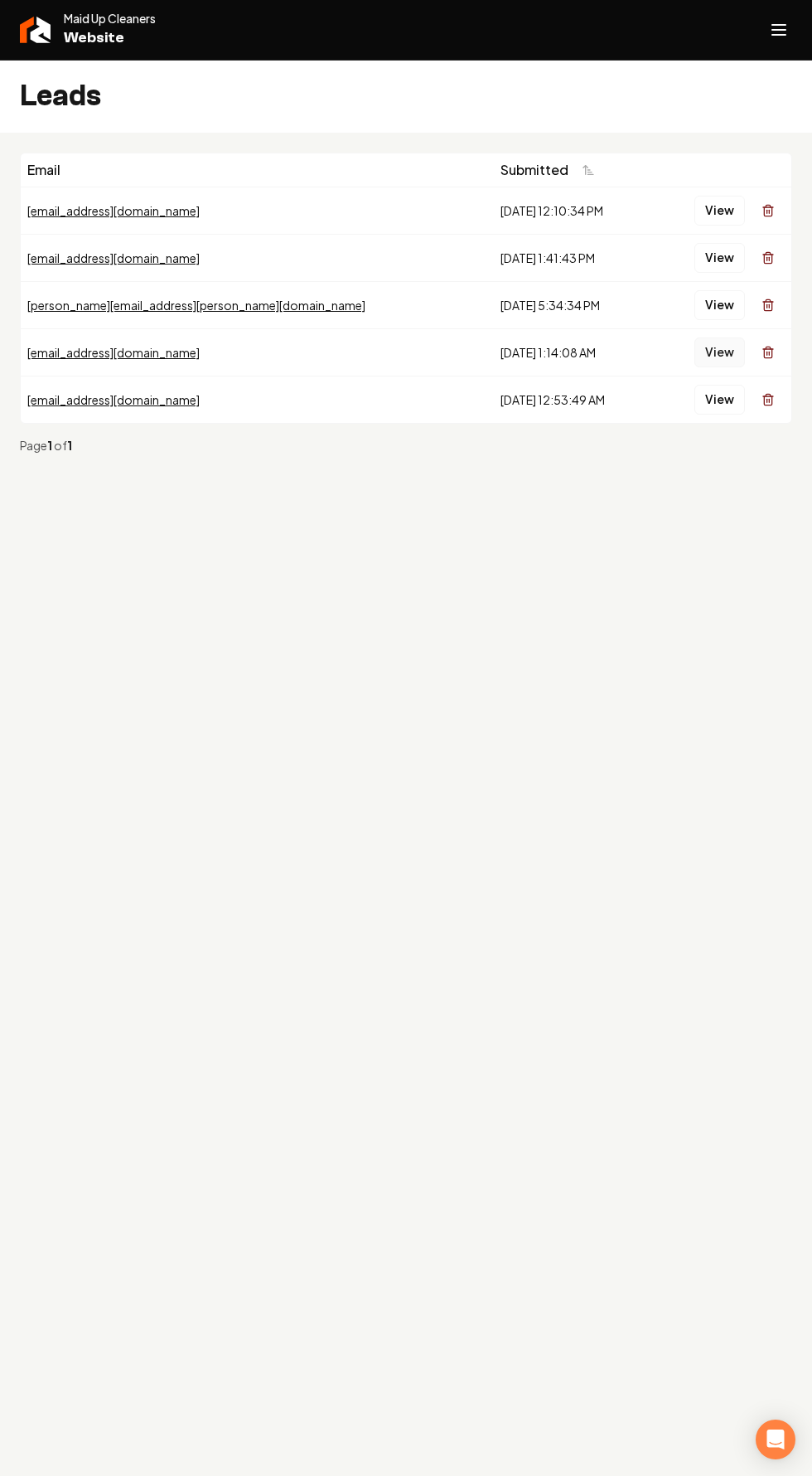
click at [721, 352] on button "View" at bounding box center [720, 352] width 51 height 30
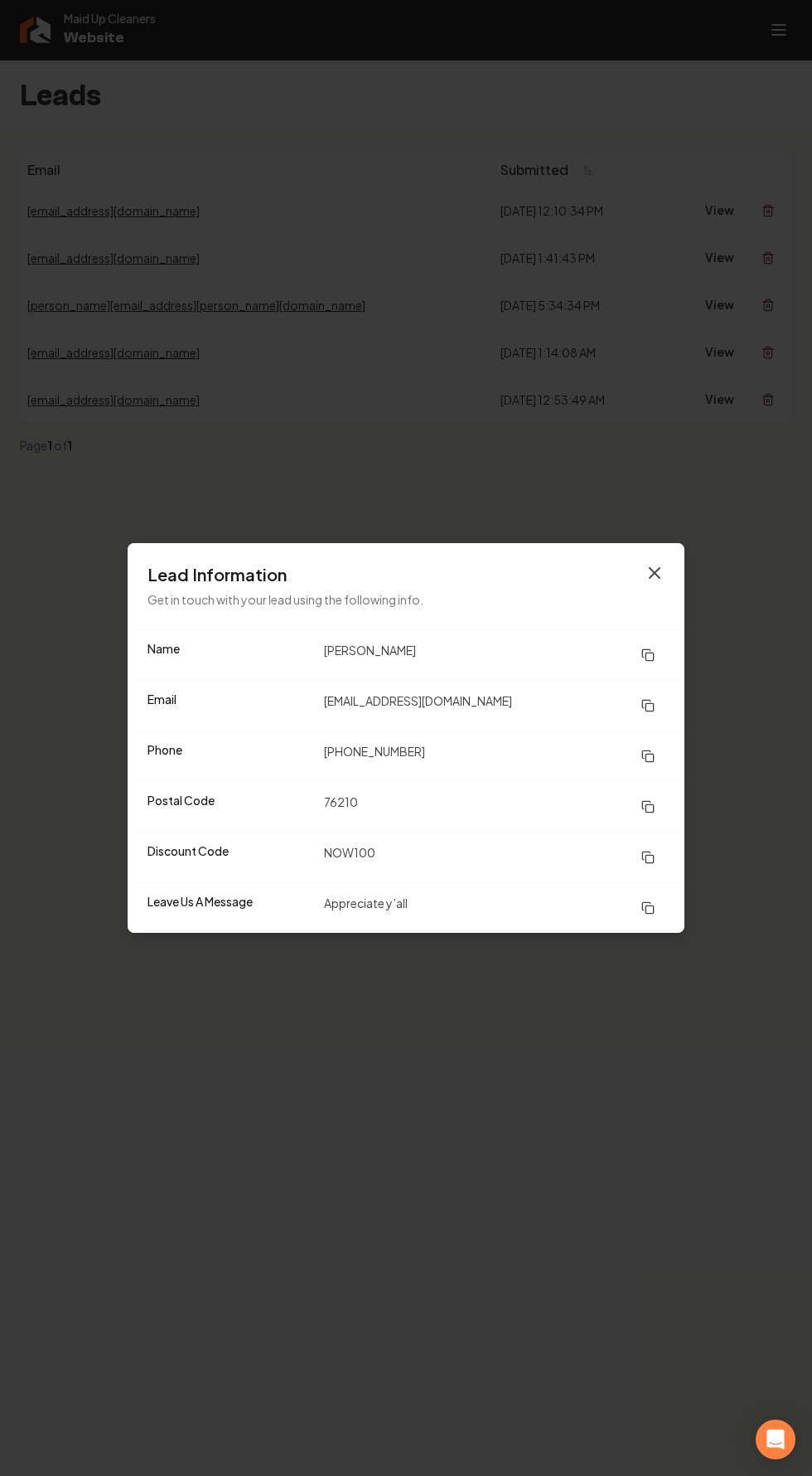
click at [654, 580] on icon "button" at bounding box center [655, 573] width 19 height 19
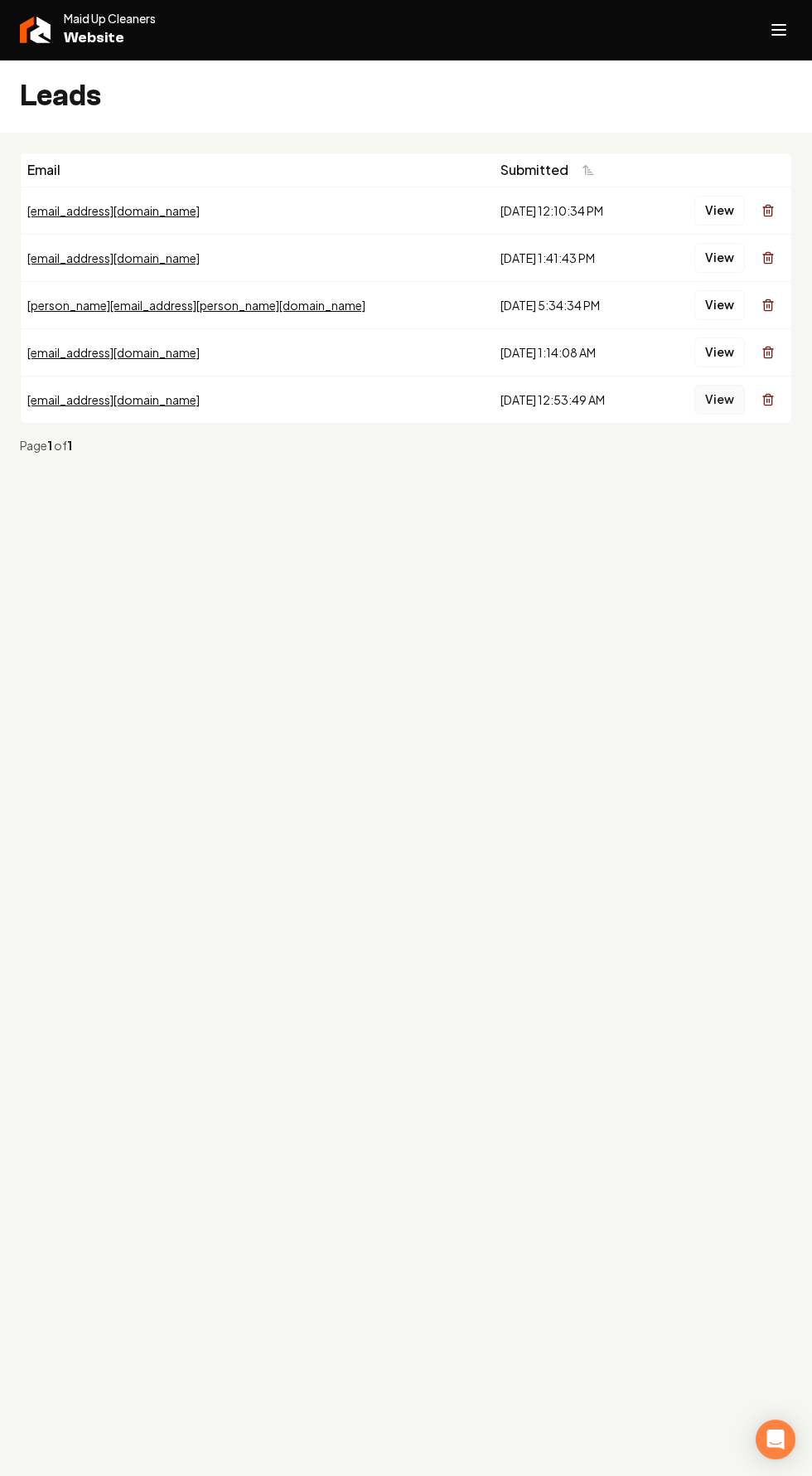
click at [722, 407] on button "View" at bounding box center [720, 399] width 51 height 30
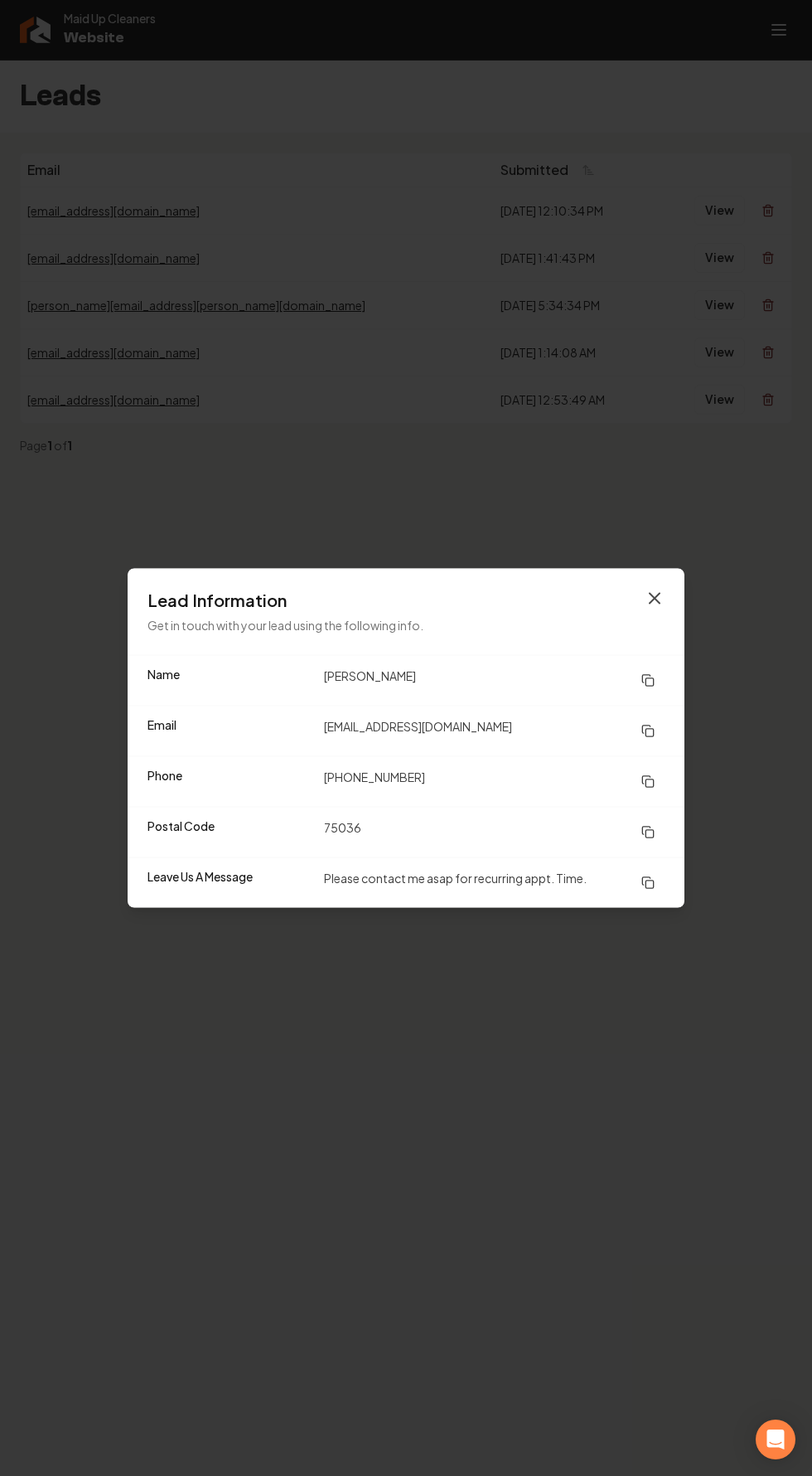
click at [654, 599] on icon "button" at bounding box center [655, 599] width 10 height 10
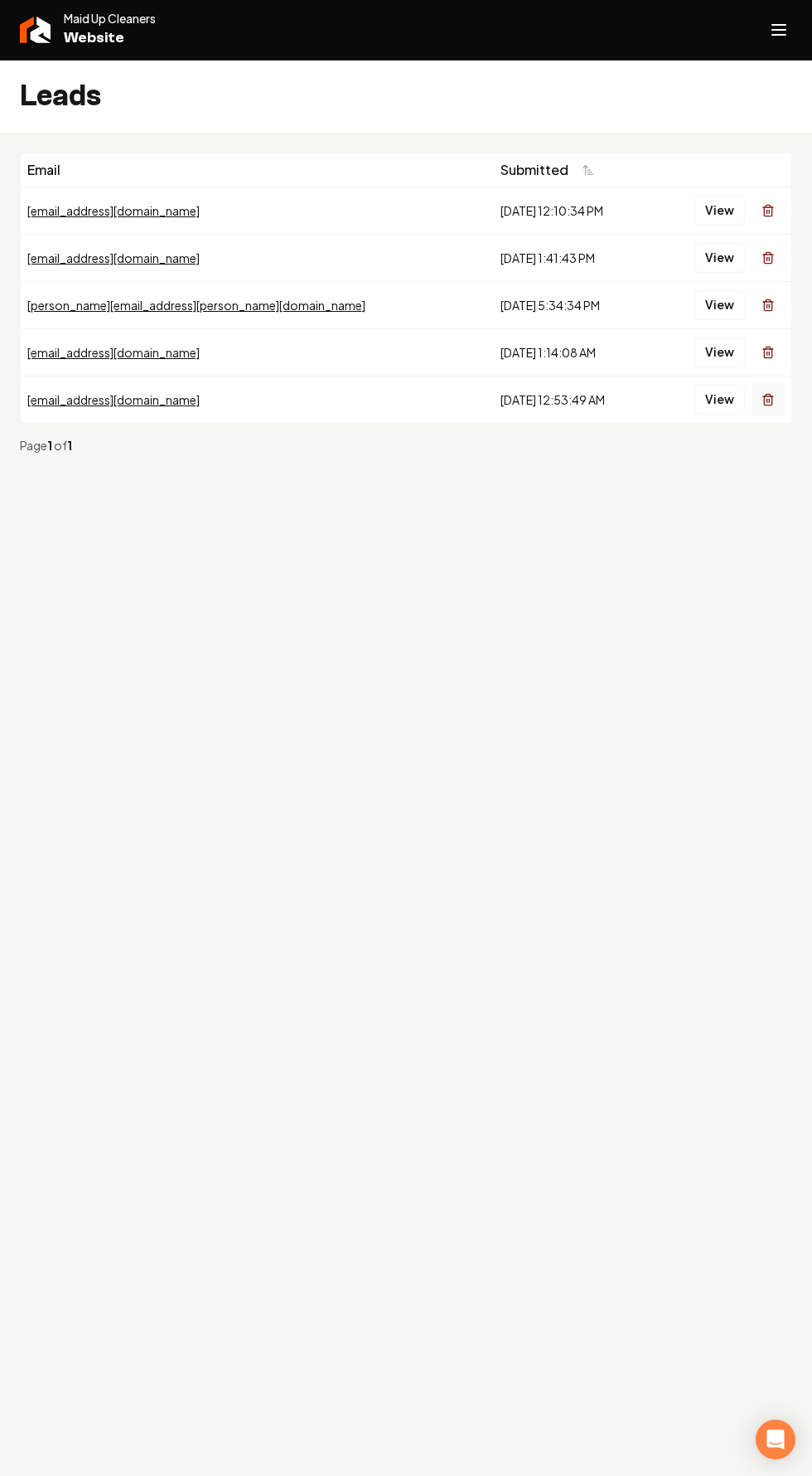
click at [767, 399] on line "Main content area" at bounding box center [767, 400] width 0 height 3
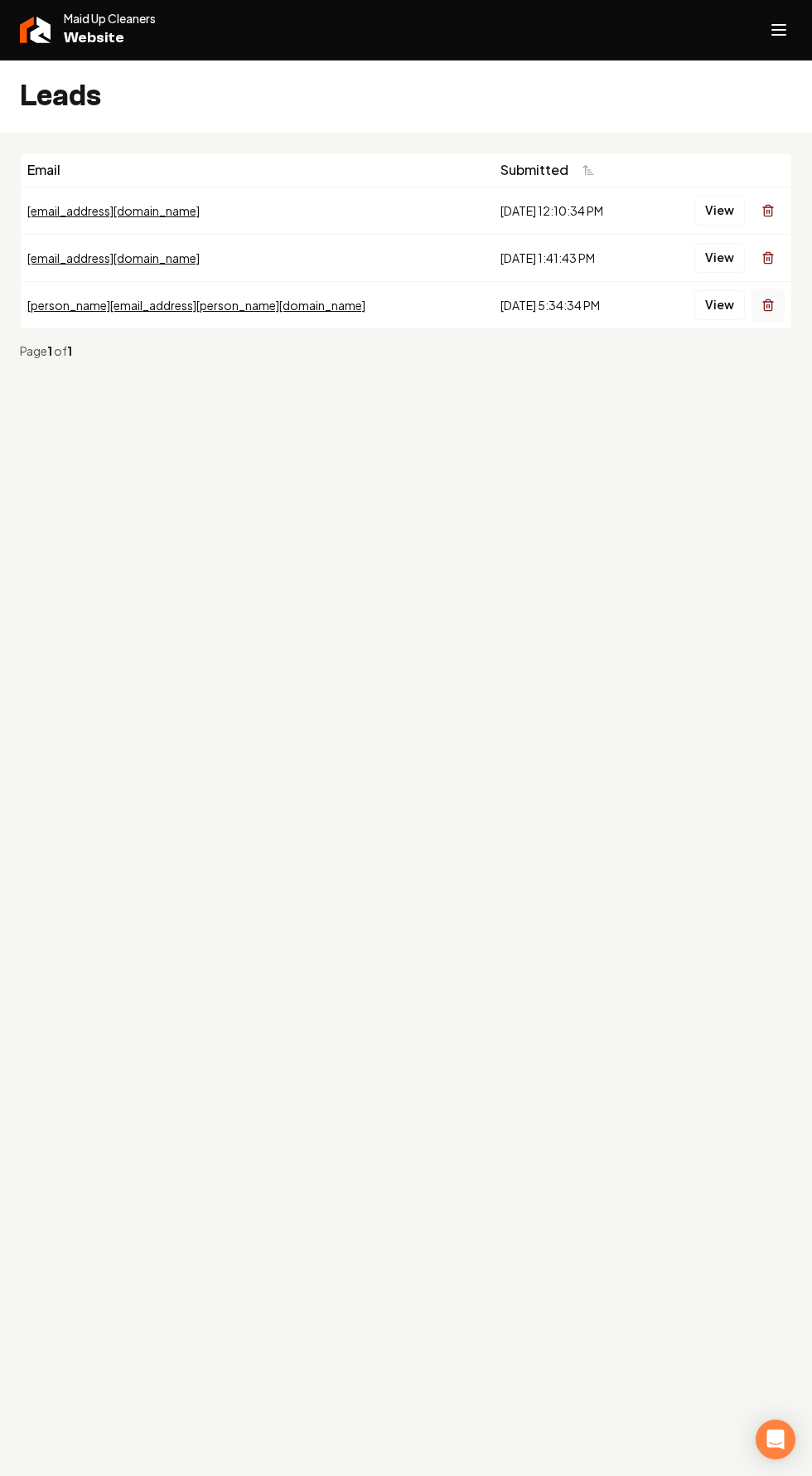
click at [768, 305] on icon "Main content area" at bounding box center [768, 305] width 14 height 14
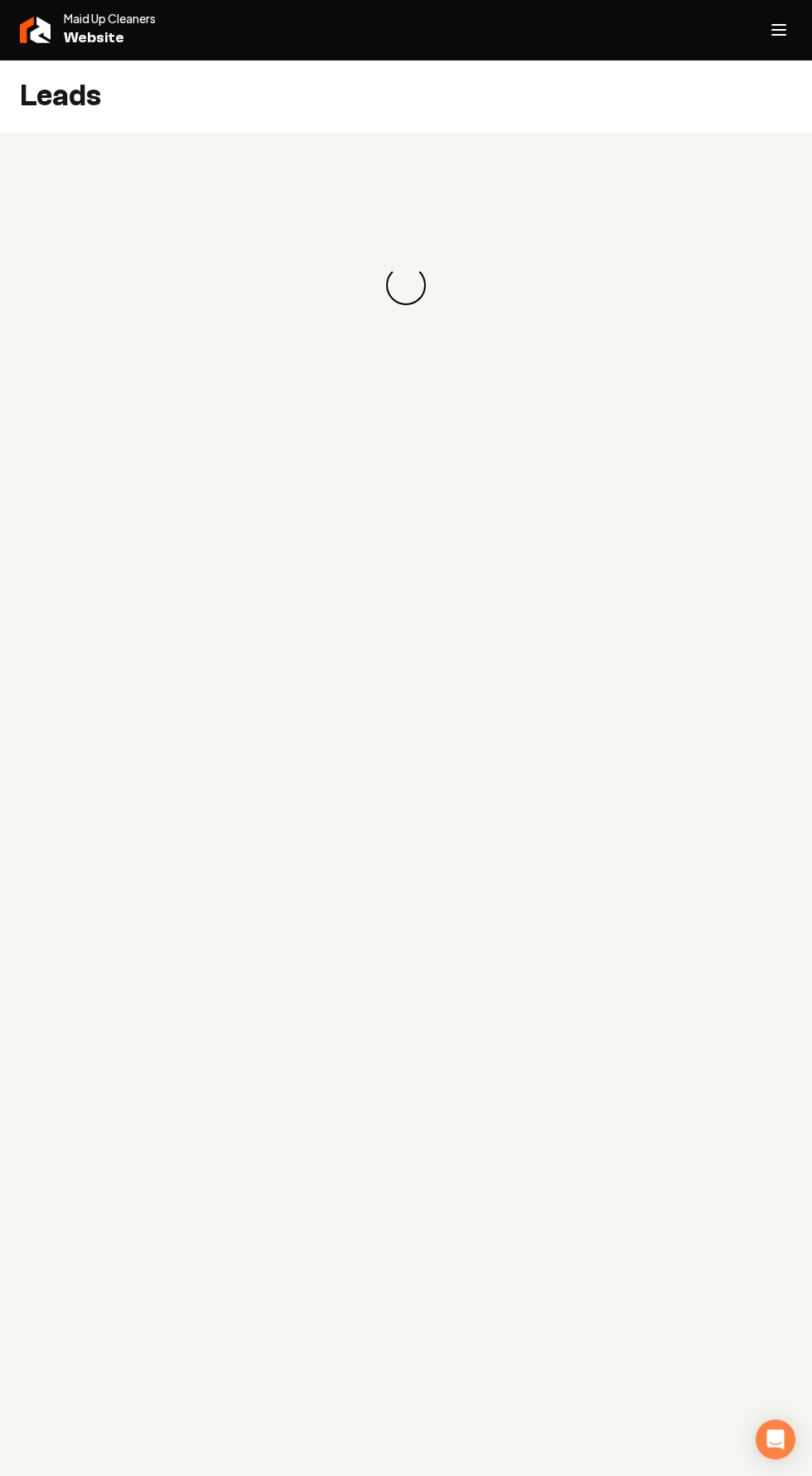
click at [770, 273] on div "Loading... Loading..." at bounding box center [405, 285] width 772 height 265
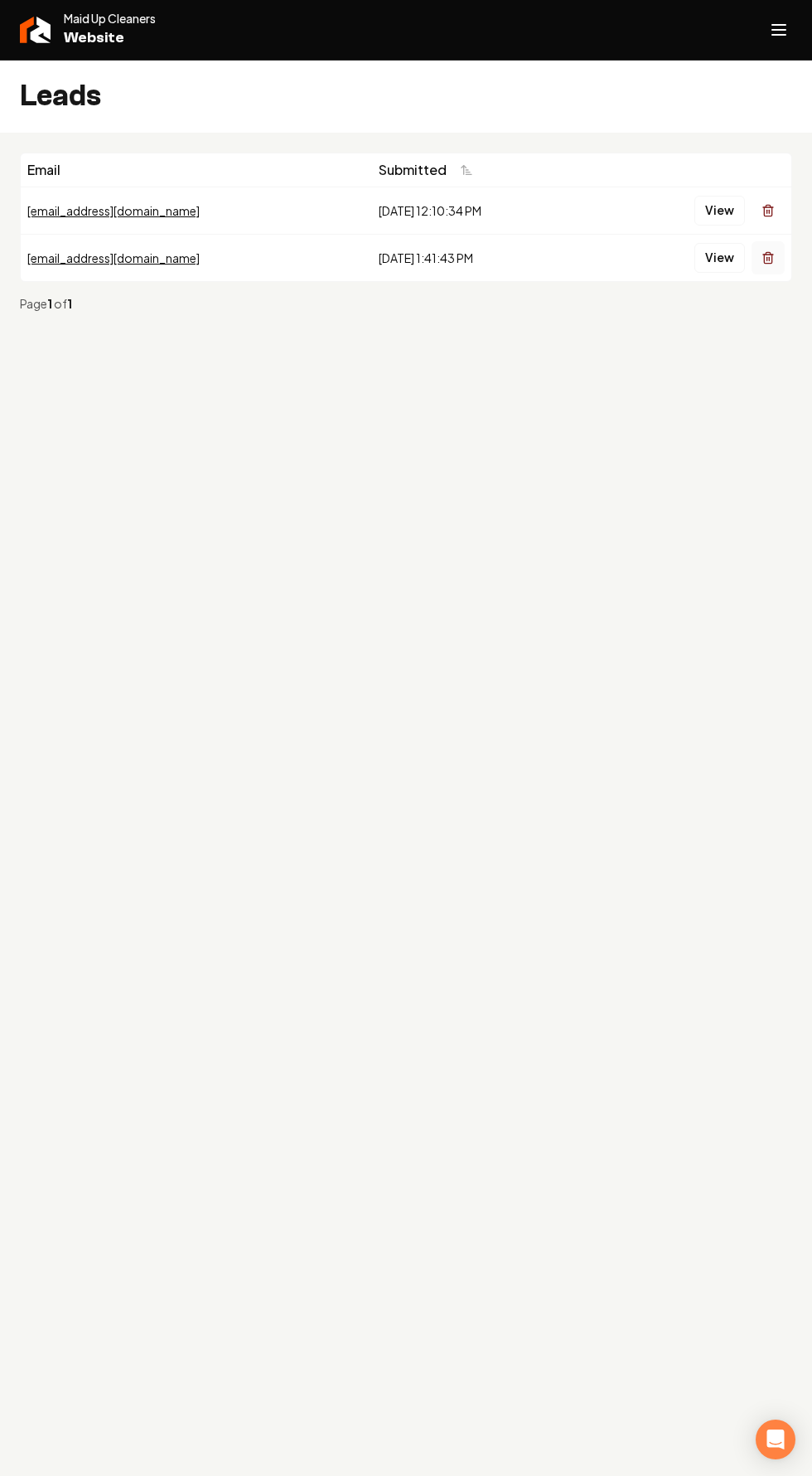
click at [768, 257] on icon "Main content area" at bounding box center [768, 258] width 14 height 14
